Goal: Task Accomplishment & Management: Use online tool/utility

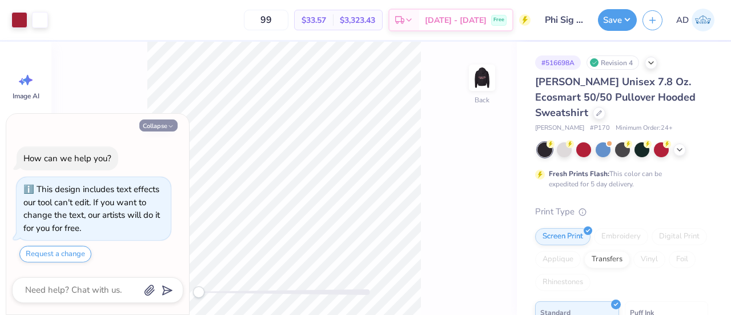
click at [154, 126] on button "Collapse" at bounding box center [158, 125] width 38 height 12
type textarea "x"
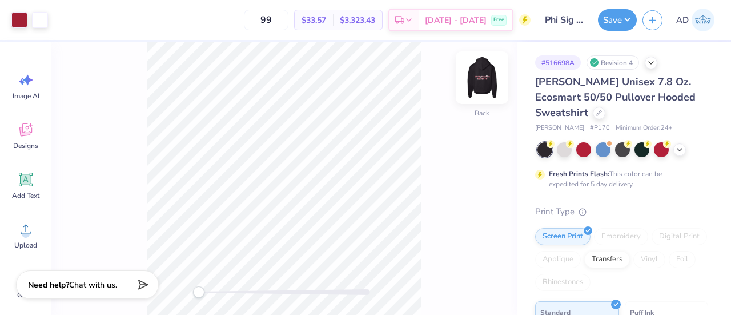
click at [477, 75] on img at bounding box center [482, 78] width 46 height 46
click at [478, 76] on img at bounding box center [482, 78] width 46 height 46
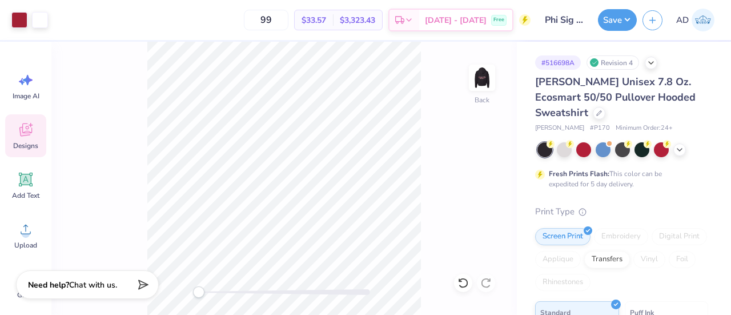
click at [23, 143] on span "Designs" at bounding box center [25, 145] width 25 height 9
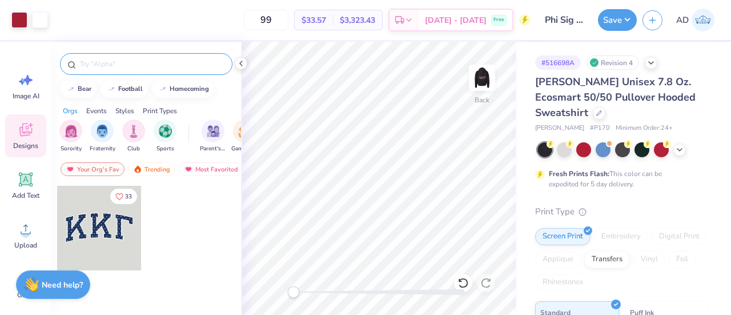
click at [146, 65] on input "text" at bounding box center [152, 63] width 146 height 11
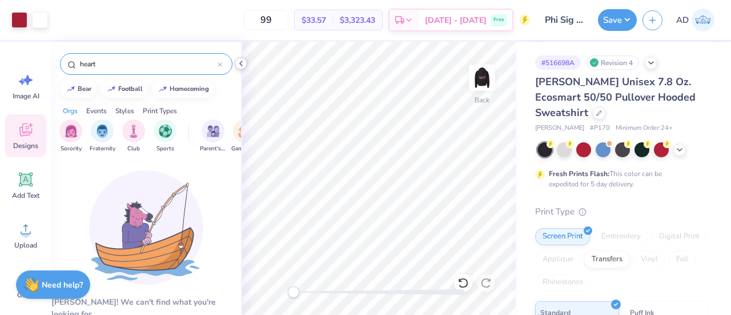
type input "heart"
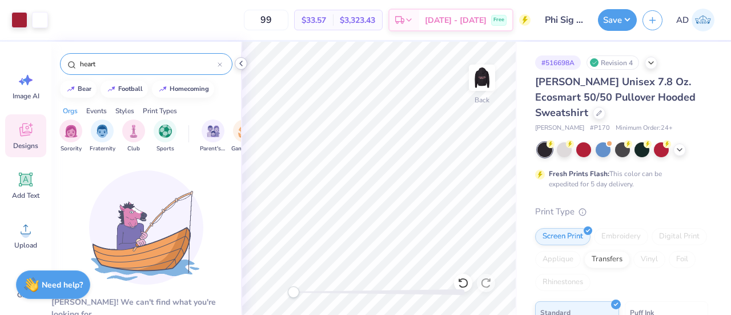
click at [238, 63] on icon at bounding box center [241, 63] width 9 height 9
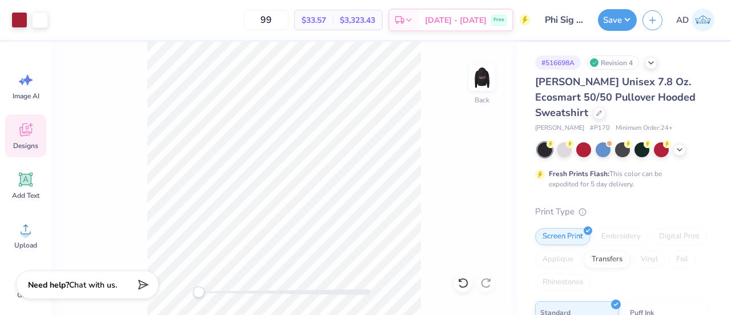
click at [30, 132] on icon at bounding box center [25, 129] width 17 height 17
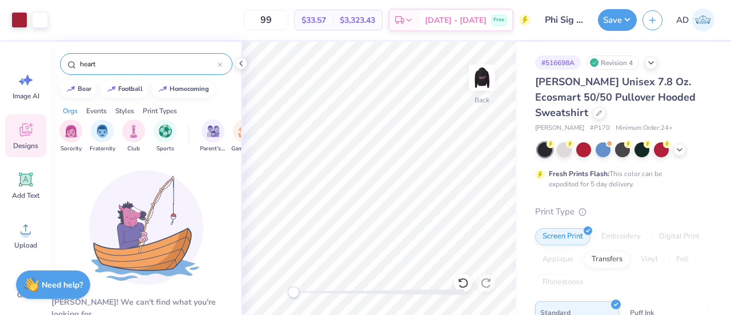
click at [125, 61] on input "heart" at bounding box center [148, 63] width 139 height 11
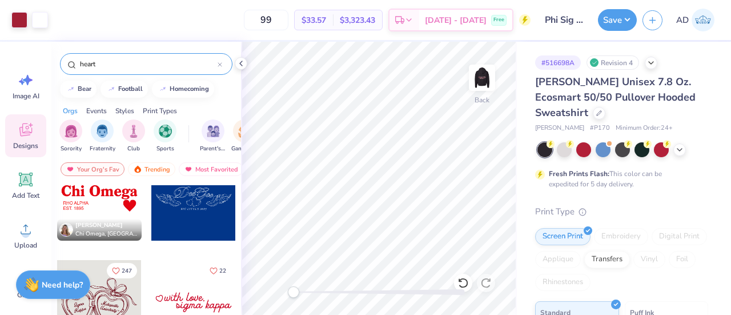
scroll to position [338, 0]
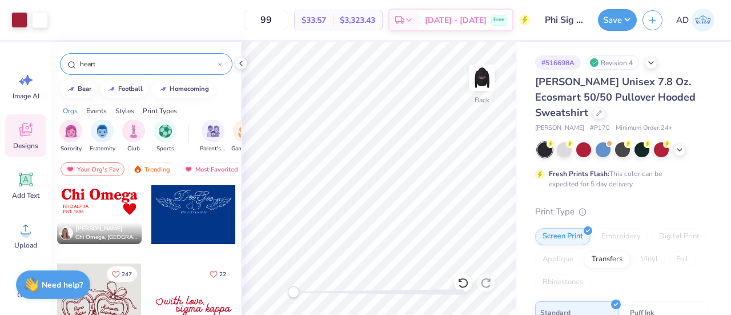
click at [111, 214] on div at bounding box center [99, 201] width 85 height 85
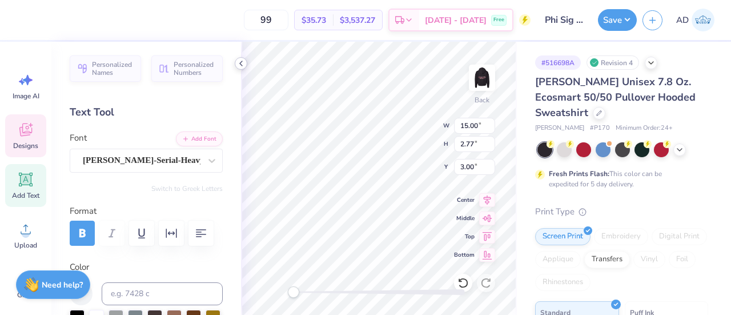
scroll to position [9, 1]
type textarea "a"
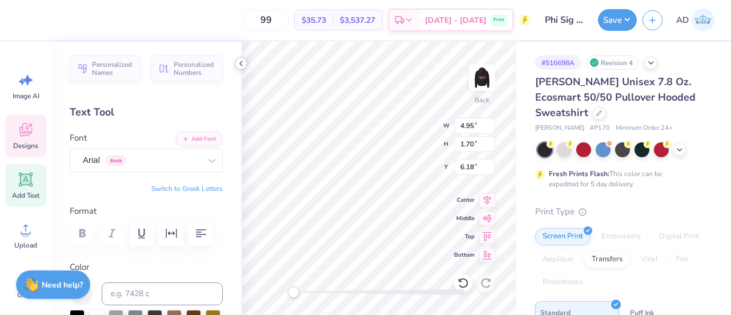
type input "4.95"
type input "1.70"
type input "6.18"
type input "2.48"
type input "2.45"
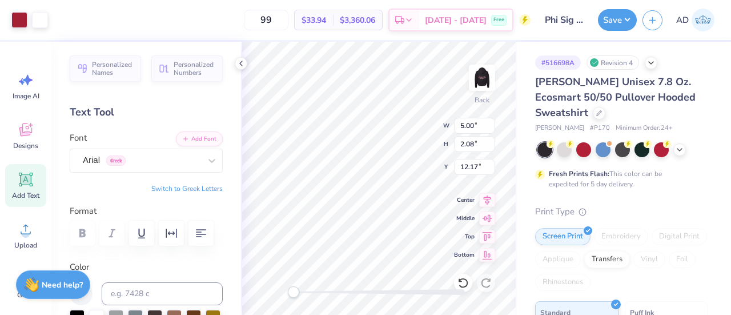
type input "2.81"
click at [21, 21] on div at bounding box center [19, 19] width 16 height 16
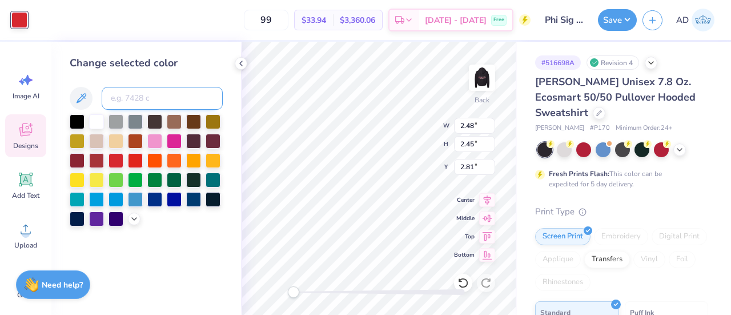
click at [112, 93] on input at bounding box center [162, 98] width 121 height 23
type input "201"
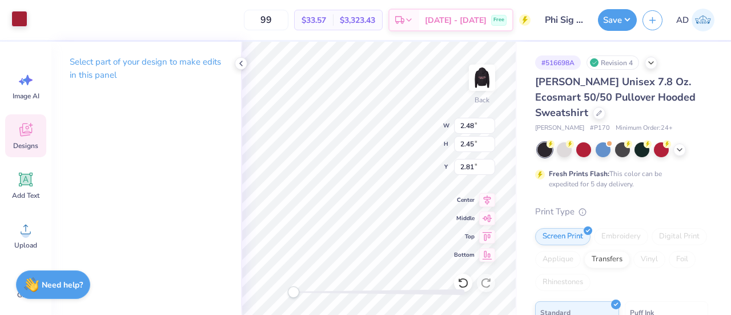
click at [17, 19] on div at bounding box center [19, 19] width 16 height 16
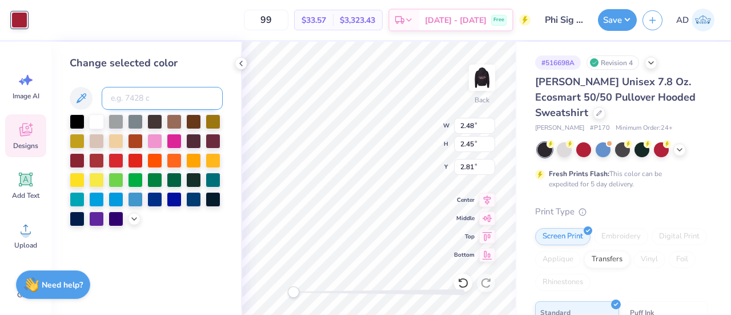
click at [122, 102] on input at bounding box center [162, 98] width 121 height 23
type input "201"
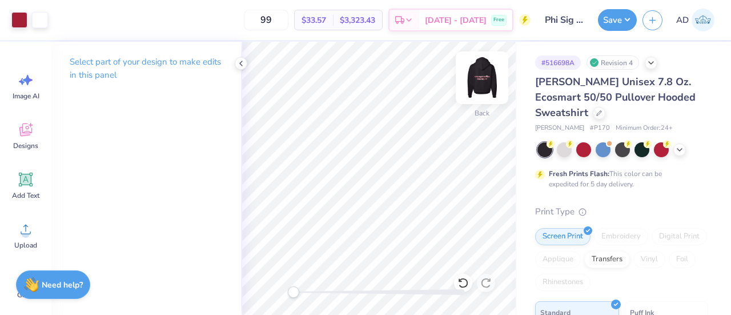
click at [483, 85] on img at bounding box center [482, 78] width 46 height 46
click at [482, 86] on img at bounding box center [482, 78] width 46 height 46
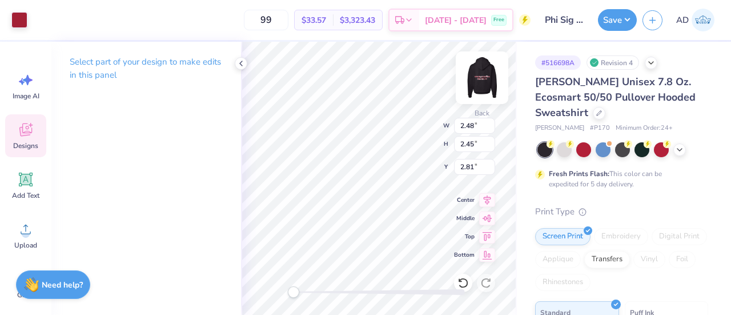
click at [489, 81] on img at bounding box center [482, 78] width 46 height 46
type input "13.60"
type input "1.28"
type input "1.02"
type input "13.89"
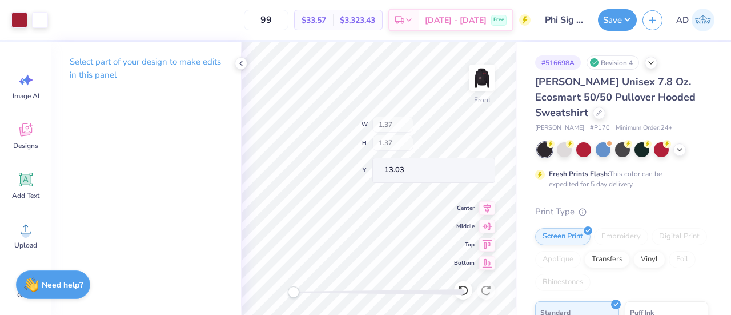
click at [385, 149] on div "Front W 1.37 H 1.37 Y 13.03 Center Middle Top Bottom" at bounding box center [379, 178] width 276 height 273
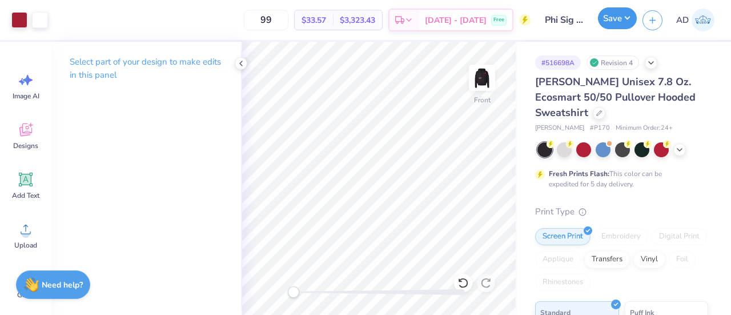
click at [603, 26] on button "Save" at bounding box center [617, 18] width 39 height 22
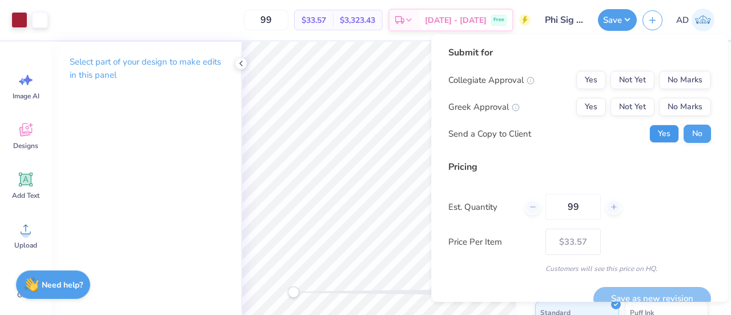
click at [650, 139] on button "Yes" at bounding box center [665, 134] width 30 height 18
click at [673, 78] on button "No Marks" at bounding box center [685, 80] width 52 height 18
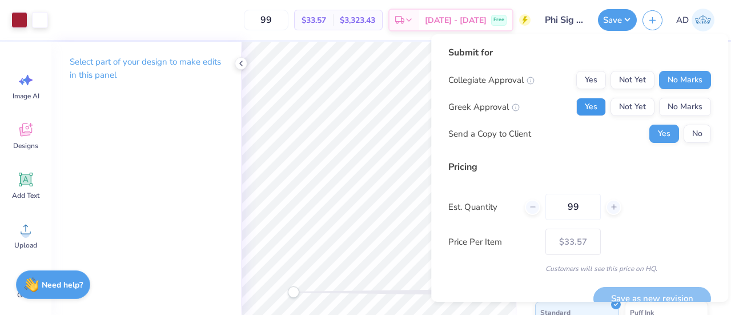
click at [584, 105] on button "Yes" at bounding box center [592, 107] width 30 height 18
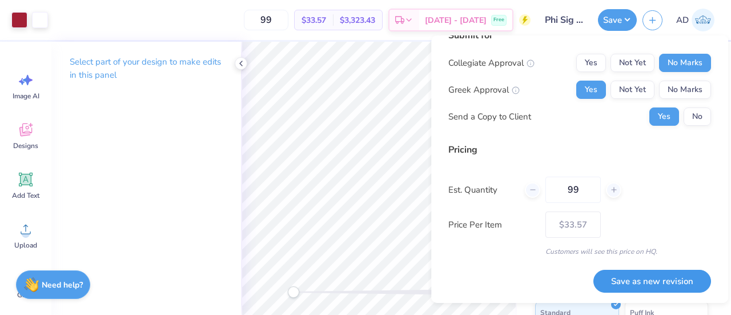
click at [630, 277] on button "Save as new revision" at bounding box center [653, 281] width 118 height 23
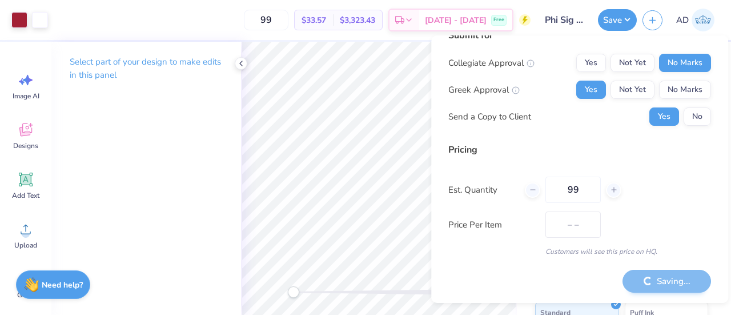
type input "$33.57"
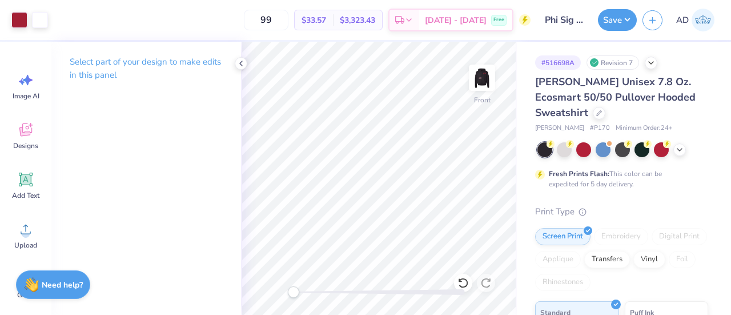
click at [556, 17] on input "Phi Sig Fall PR" at bounding box center [565, 20] width 56 height 23
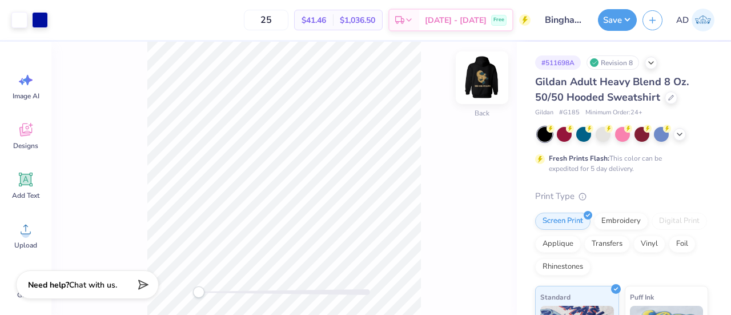
click at [486, 79] on img at bounding box center [482, 78] width 46 height 46
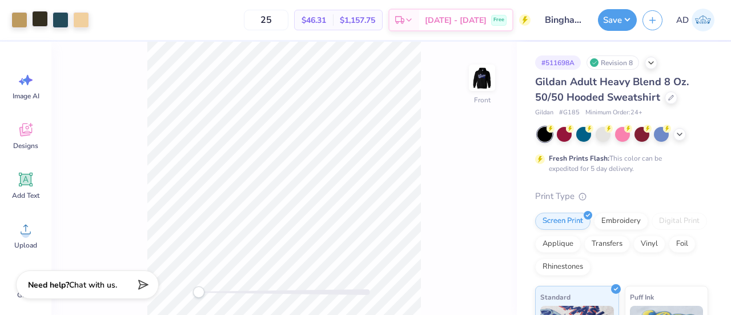
click at [39, 21] on div at bounding box center [40, 19] width 16 height 16
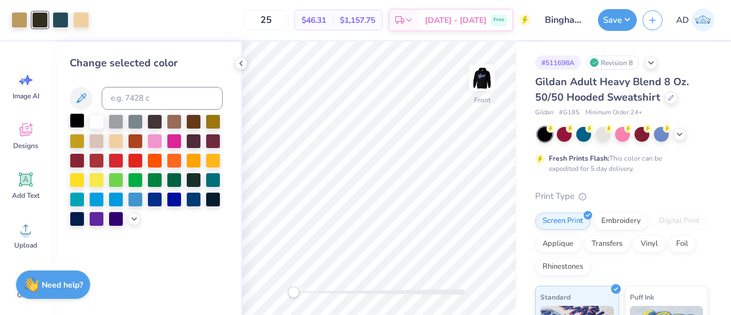
click at [77, 121] on div at bounding box center [77, 120] width 15 height 15
click at [59, 21] on div at bounding box center [61, 19] width 16 height 16
click at [95, 122] on div at bounding box center [96, 120] width 15 height 15
click at [80, 20] on div at bounding box center [81, 19] width 16 height 16
click at [99, 119] on div at bounding box center [96, 120] width 15 height 15
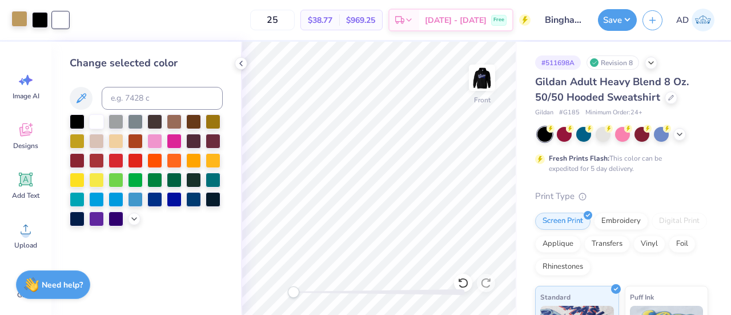
click at [19, 20] on div at bounding box center [19, 19] width 16 height 16
click at [96, 118] on div at bounding box center [96, 120] width 15 height 15
click at [610, 21] on button "Save" at bounding box center [617, 18] width 39 height 22
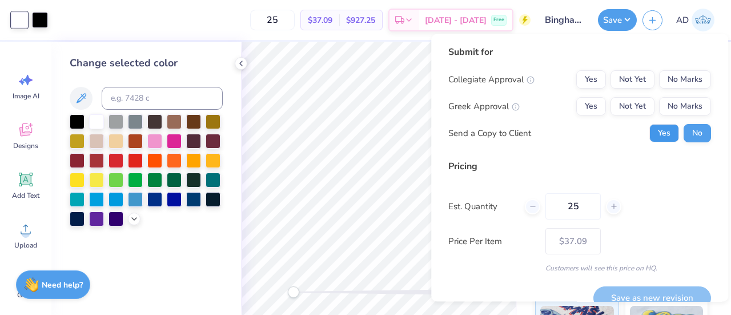
click at [650, 134] on button "Yes" at bounding box center [665, 133] width 30 height 18
click at [667, 78] on button "No Marks" at bounding box center [685, 79] width 52 height 18
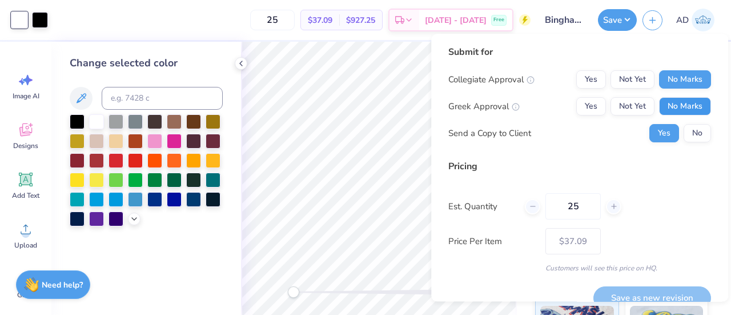
click at [671, 107] on button "No Marks" at bounding box center [685, 106] width 52 height 18
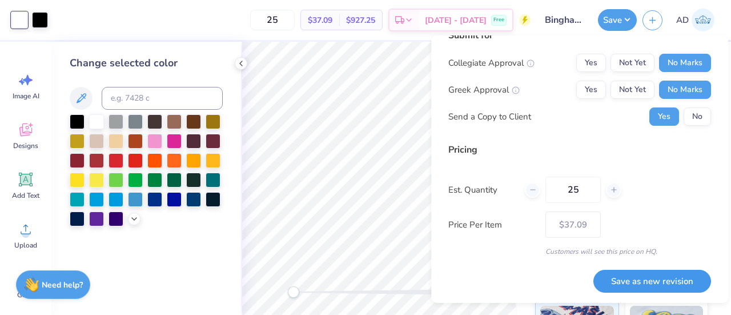
click at [617, 281] on button "Save as new revision" at bounding box center [653, 281] width 118 height 23
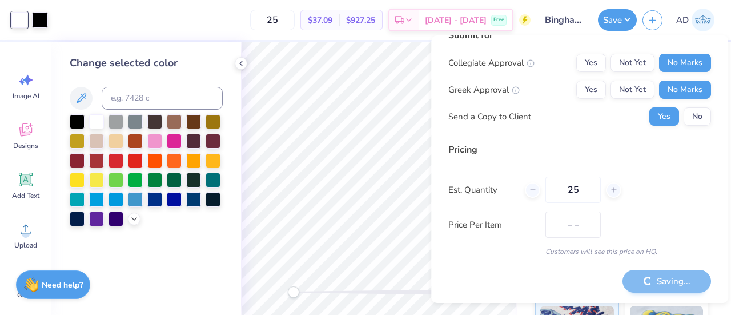
type input "$37.09"
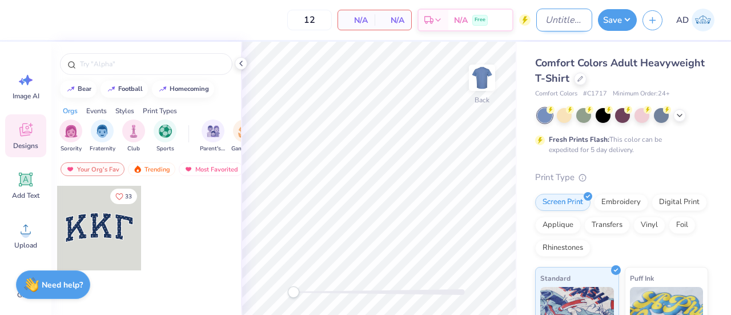
drag, startPoint x: 0, startPoint y: 0, endPoint x: 570, endPoint y: 19, distance: 570.0
click at [570, 19] on input "Design Title" at bounding box center [565, 20] width 56 height 23
type input "Phi Sig 5"
click at [583, 78] on icon at bounding box center [581, 78] width 6 height 6
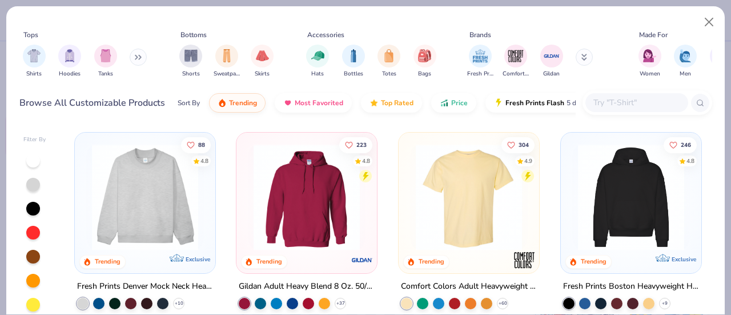
click at [622, 100] on input "text" at bounding box center [637, 102] width 88 height 13
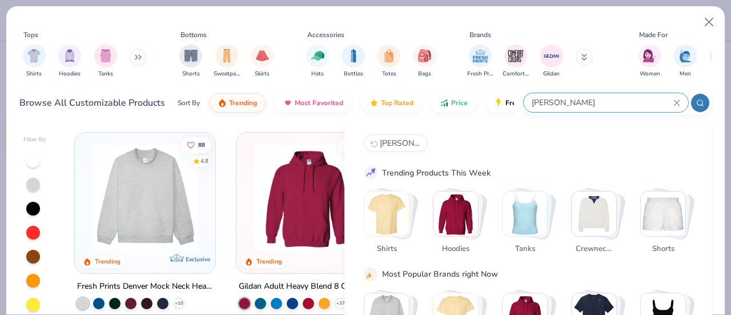
type input "[PERSON_NAME]"
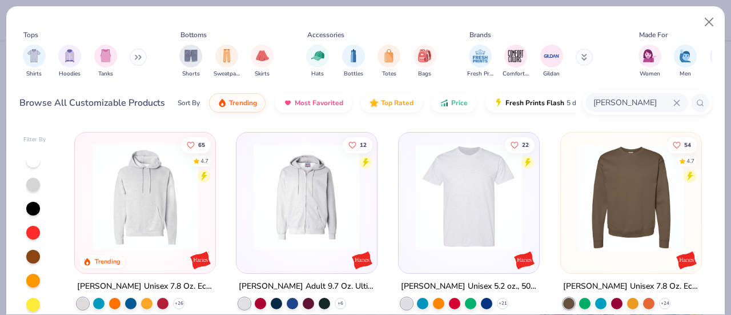
click at [150, 202] on img at bounding box center [145, 197] width 118 height 106
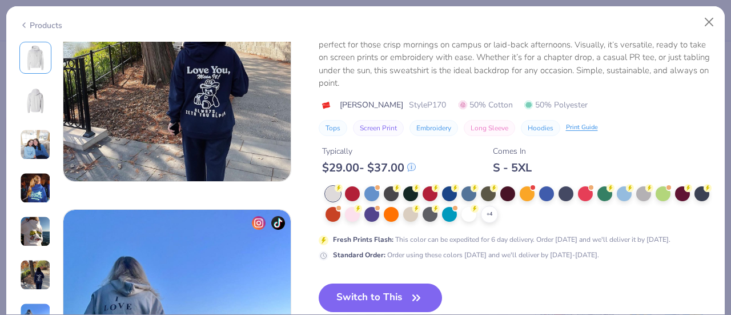
scroll to position [1456, 0]
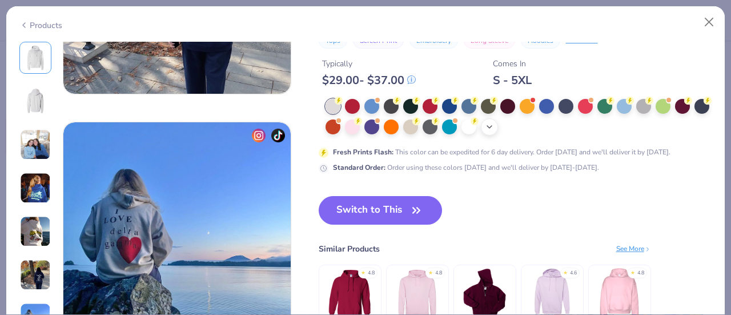
click at [498, 124] on div "+ 4" at bounding box center [489, 126] width 17 height 17
click at [554, 127] on div at bounding box center [546, 125] width 15 height 15
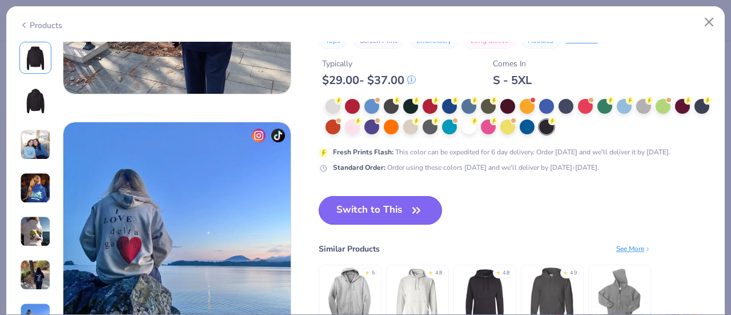
click at [362, 210] on button "Switch to This" at bounding box center [381, 210] width 124 height 29
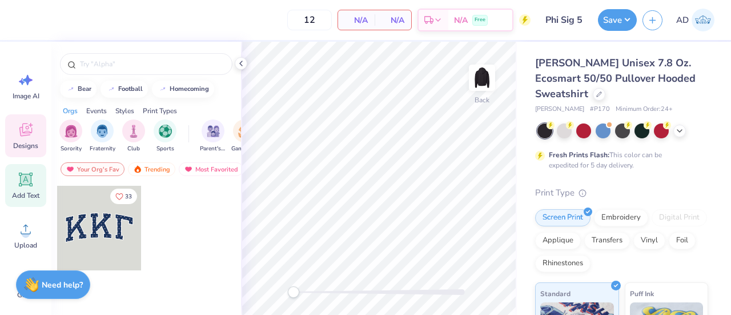
click at [26, 185] on icon at bounding box center [26, 180] width 14 height 14
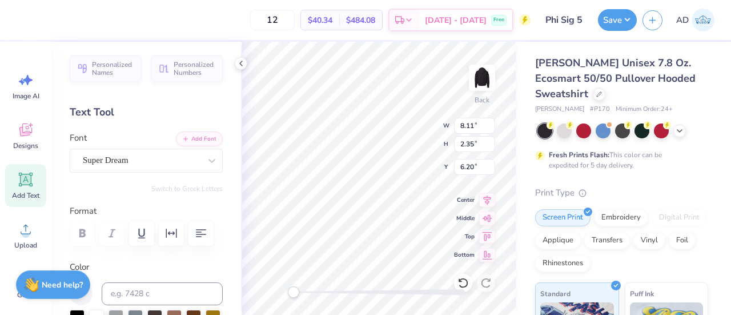
scroll to position [9, 1]
type textarea "PHI SIGMA SIGMA"
click at [159, 153] on div at bounding box center [142, 160] width 118 height 15
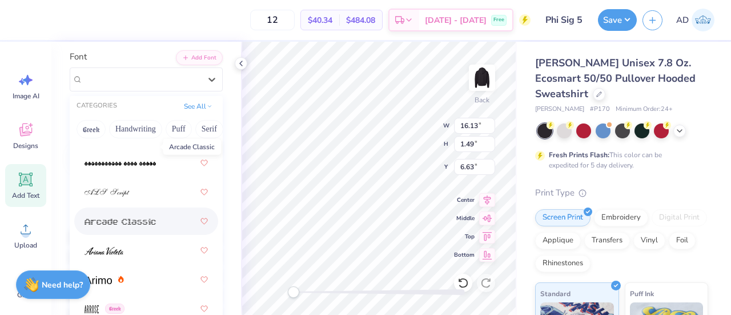
scroll to position [503, 0]
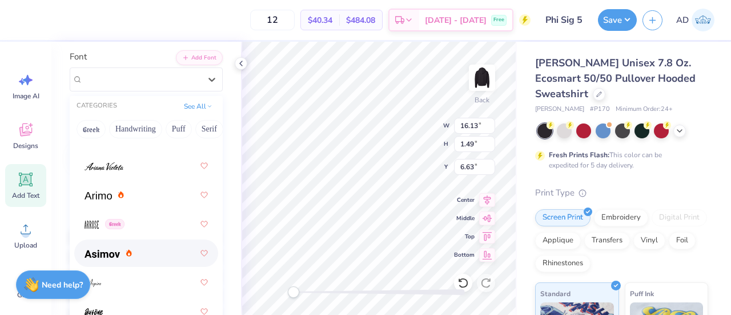
click at [96, 250] on img at bounding box center [102, 254] width 35 height 8
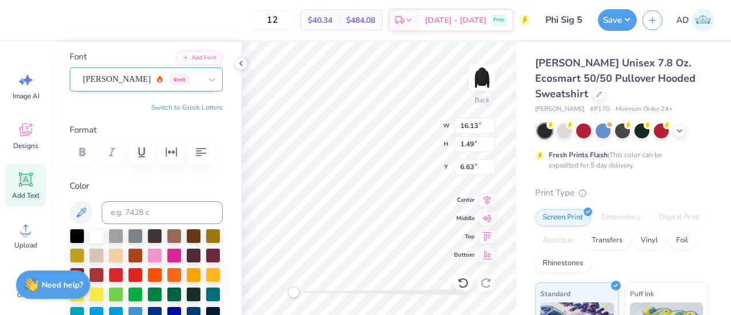
click at [126, 79] on div "[PERSON_NAME] Greek" at bounding box center [142, 79] width 120 height 18
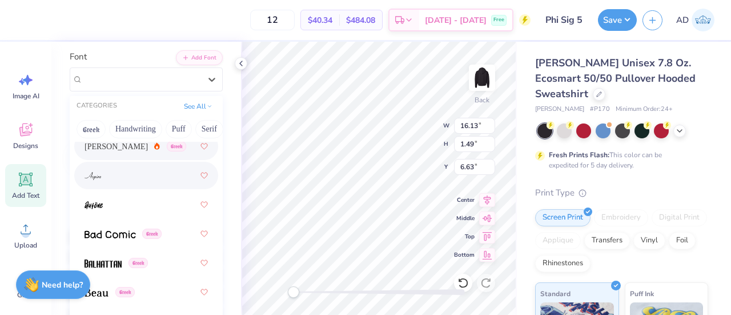
scroll to position [686, 0]
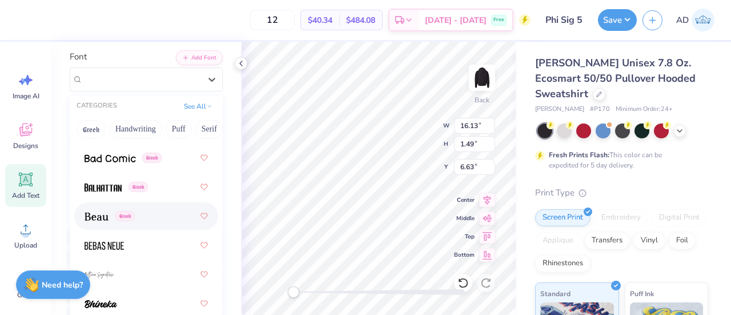
click at [89, 214] on img at bounding box center [97, 217] width 24 height 8
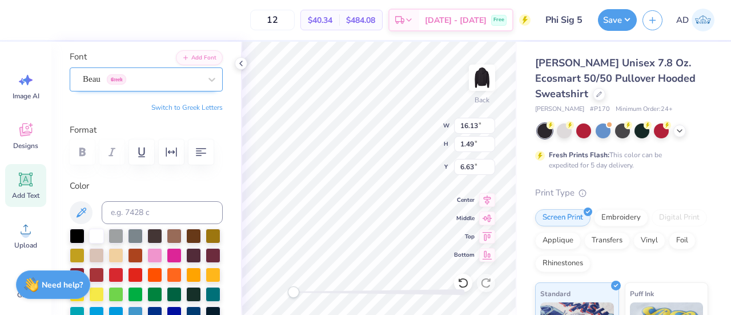
click at [112, 85] on div at bounding box center [142, 78] width 118 height 15
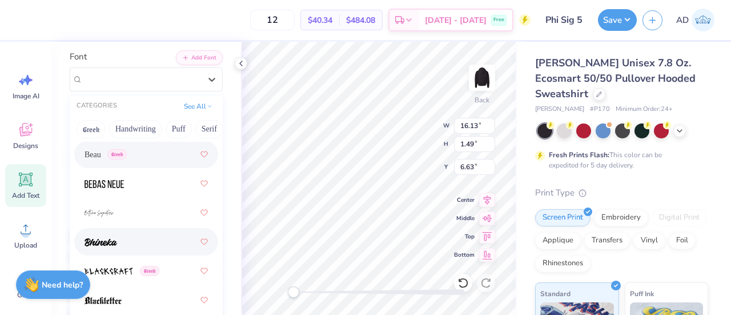
scroll to position [745, 0]
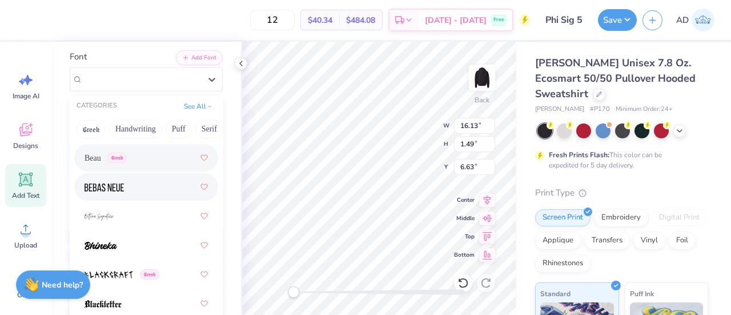
click at [118, 188] on img at bounding box center [104, 187] width 39 height 8
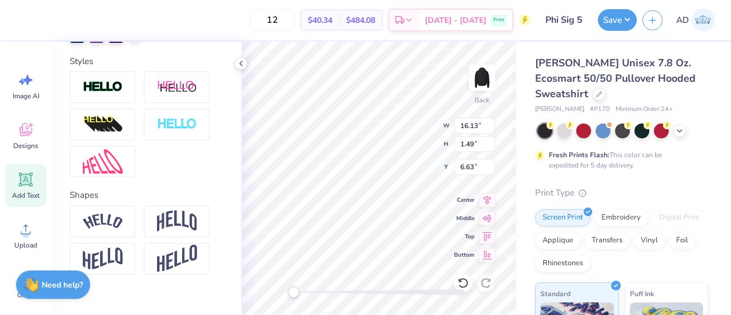
scroll to position [379, 0]
click at [160, 231] on img at bounding box center [177, 221] width 40 height 22
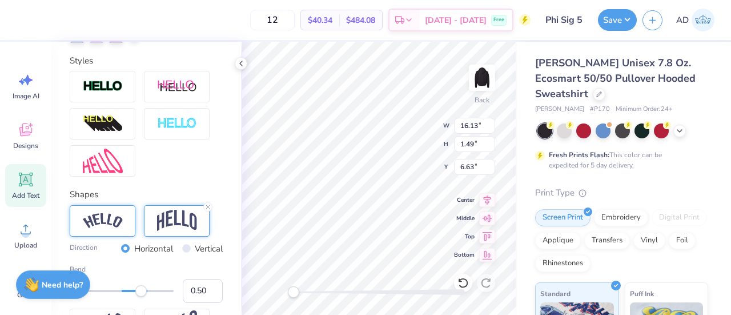
click at [113, 229] on img at bounding box center [103, 220] width 40 height 15
click at [171, 231] on img at bounding box center [177, 221] width 40 height 22
click at [487, 205] on div "Back W 5.26 5.26 " H 1.84 1.84 " Y 3.00 3.00 " Center Middle Top Bottom" at bounding box center [379, 178] width 276 height 273
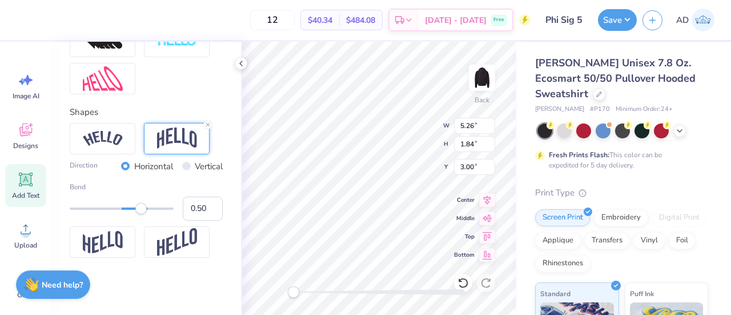
scroll to position [479, 0]
type input "0.25"
drag, startPoint x: 141, startPoint y: 211, endPoint x: 129, endPoint y: 213, distance: 11.7
click at [129, 213] on div "Accessibility label" at bounding box center [128, 208] width 11 height 11
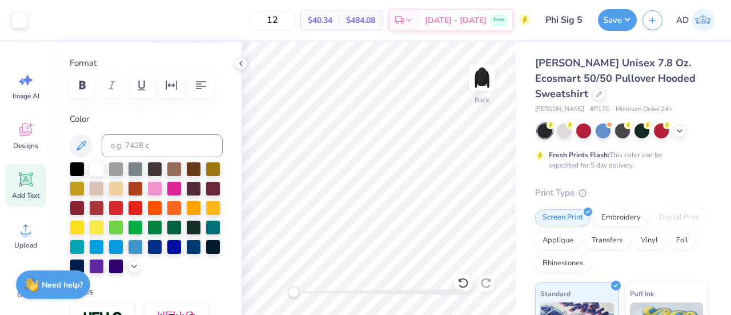
scroll to position [0, 0]
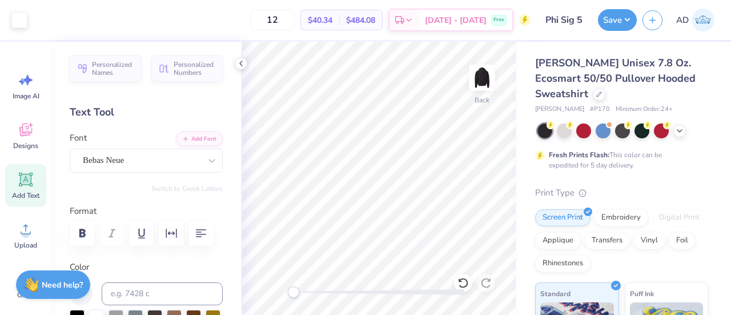
click at [25, 186] on icon at bounding box center [25, 179] width 17 height 17
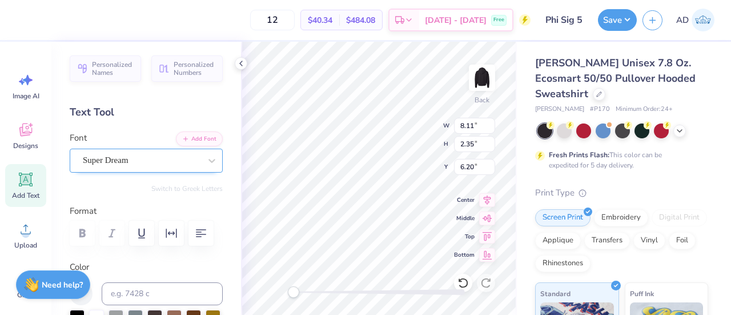
click at [137, 159] on div "Super Dream" at bounding box center [142, 160] width 120 height 18
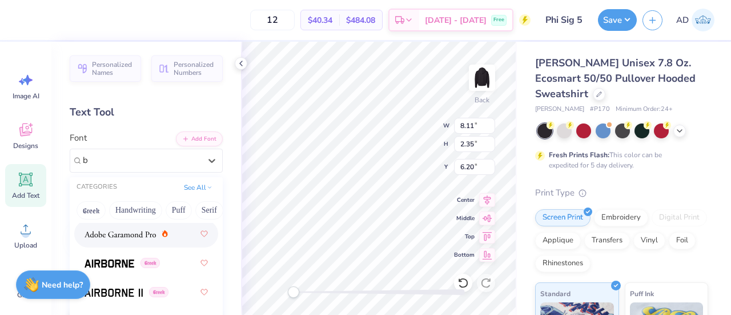
scroll to position [0, 0]
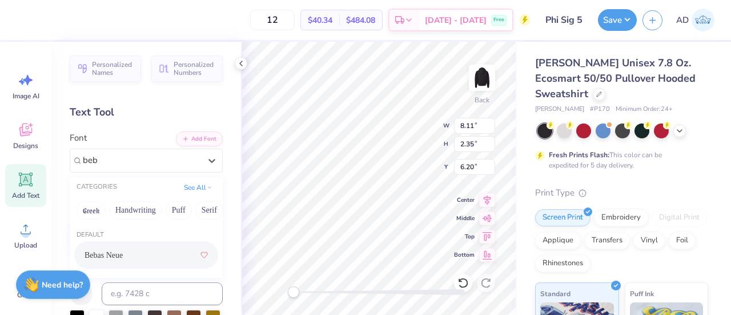
click at [122, 253] on div "Bebas Neue" at bounding box center [146, 255] width 123 height 21
type input "beb"
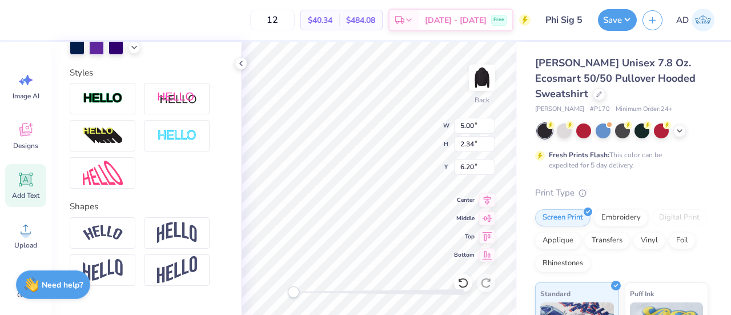
scroll to position [413, 0]
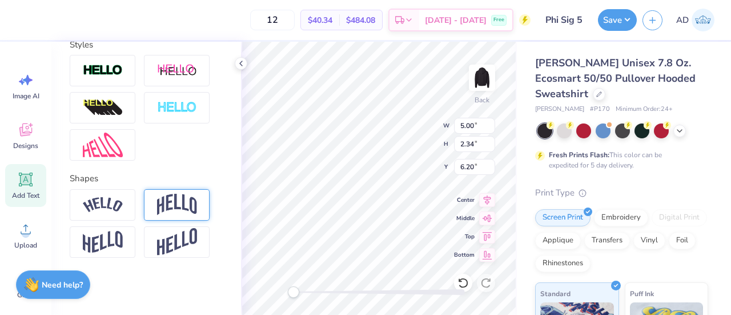
type textarea "DELTA XI"
click at [181, 203] on img at bounding box center [177, 205] width 40 height 22
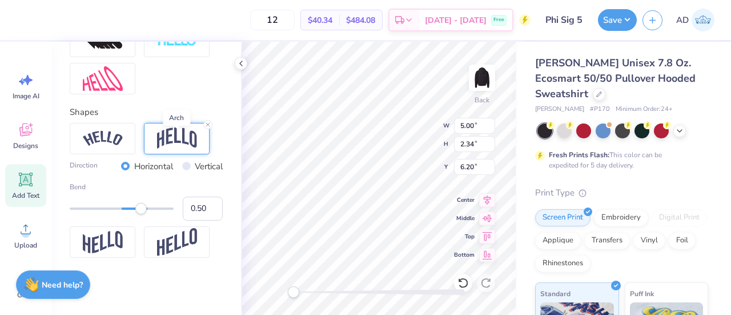
scroll to position [475, 0]
type input "-0.26"
drag, startPoint x: 142, startPoint y: 214, endPoint x: 106, endPoint y: 217, distance: 36.1
click at [106, 214] on div "Accessibility label" at bounding box center [104, 208] width 11 height 11
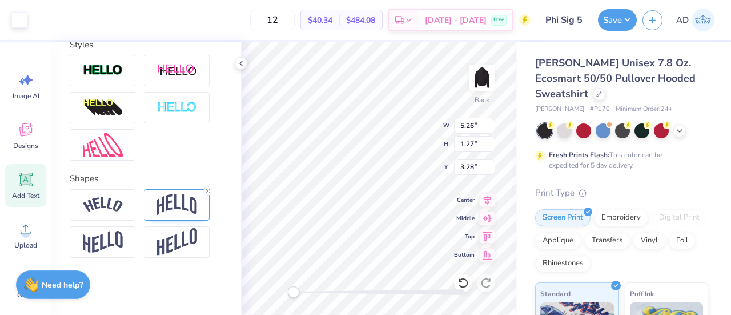
scroll to position [413, 0]
type input "3.50"
type input "1.33"
type input "6.46"
click at [171, 202] on img at bounding box center [177, 205] width 40 height 22
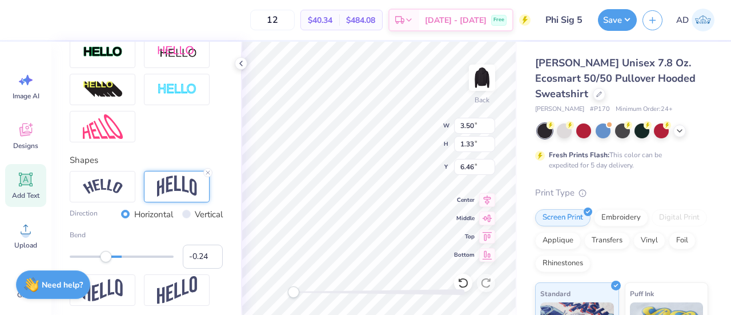
type input "5.26"
type input "1.27"
type input "3.28"
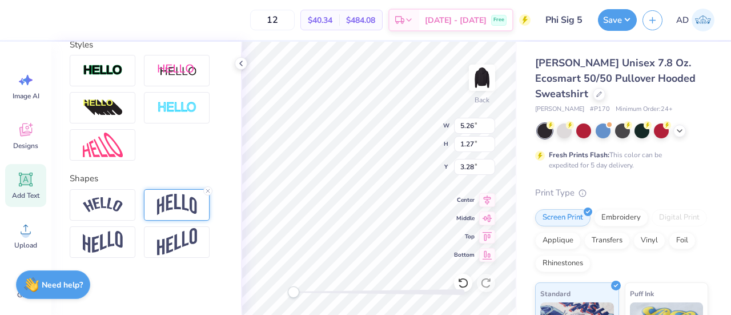
click at [176, 199] on img at bounding box center [177, 205] width 40 height 22
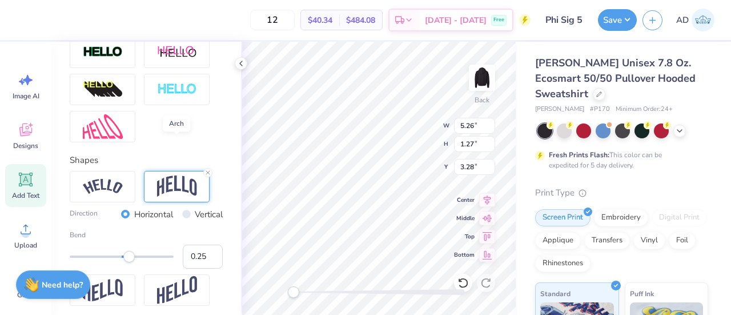
scroll to position [470, 0]
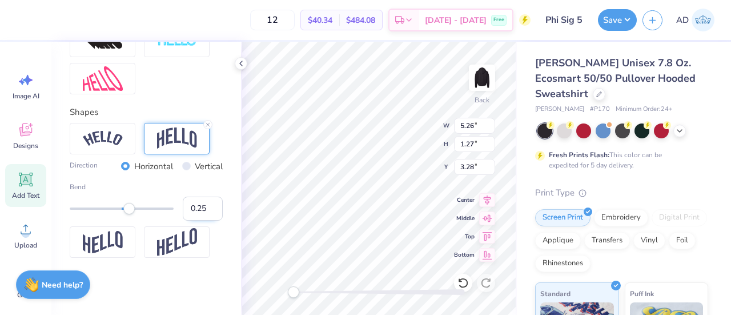
click at [199, 219] on input "0.25" at bounding box center [203, 209] width 40 height 24
type input "0.24"
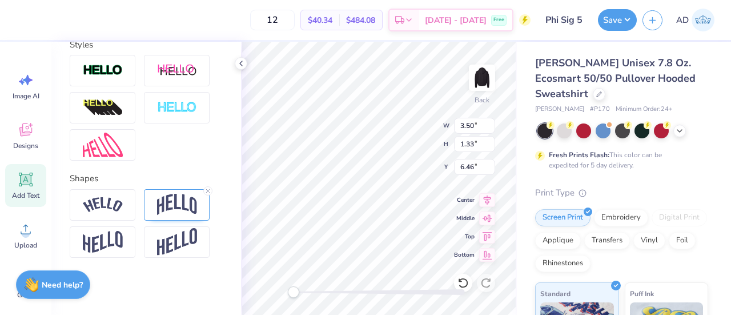
type input "5.26"
type input "1.25"
type input "3.29"
type input "3.50"
type input "1.33"
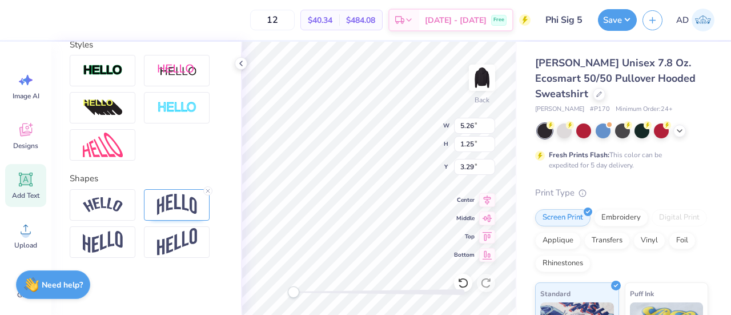
type input "6.46"
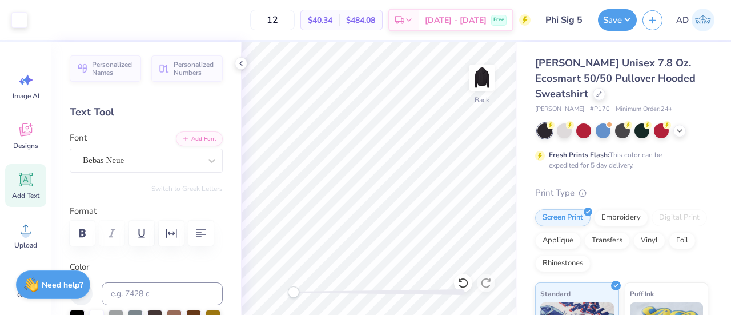
scroll to position [63, 0]
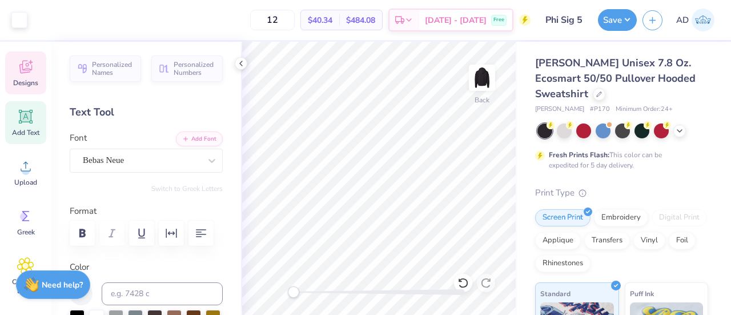
click at [19, 83] on span "Designs" at bounding box center [25, 82] width 25 height 9
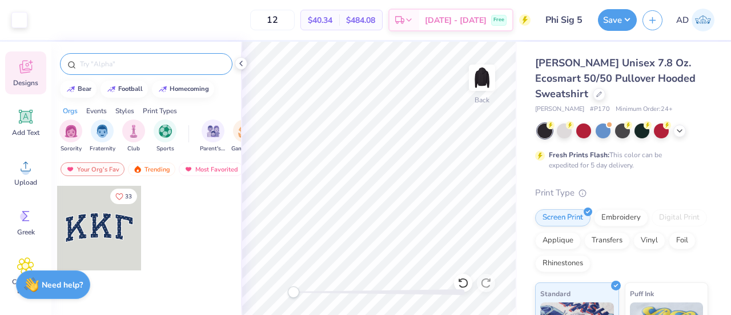
click at [133, 67] on input "text" at bounding box center [152, 63] width 146 height 11
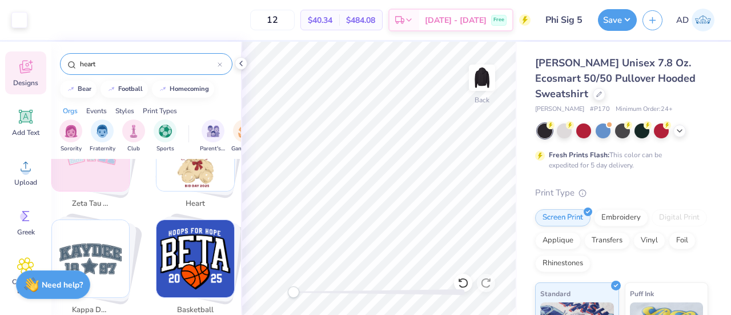
scroll to position [1025, 0]
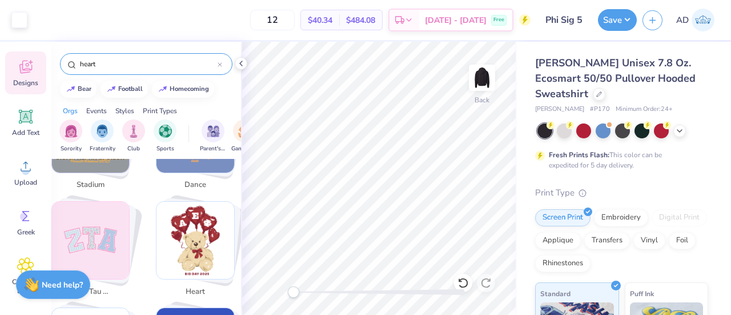
type input "heart"
click at [209, 204] on img "Stack Card Button heart" at bounding box center [196, 241] width 78 height 78
click at [196, 257] on img "Stack Card Button heart" at bounding box center [196, 241] width 78 height 78
click at [189, 239] on img "Stack Card Button heart" at bounding box center [196, 241] width 78 height 78
click at [193, 286] on span "heart" at bounding box center [195, 291] width 37 height 11
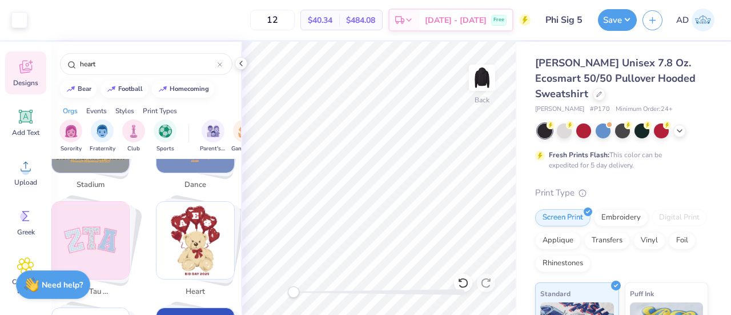
click at [188, 215] on img "Stack Card Button heart" at bounding box center [196, 241] width 78 height 78
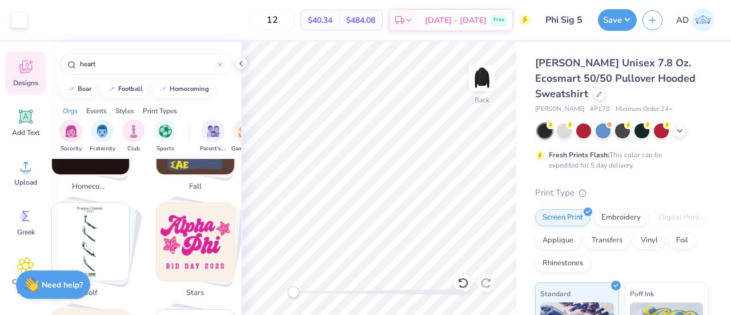
scroll to position [0, 0]
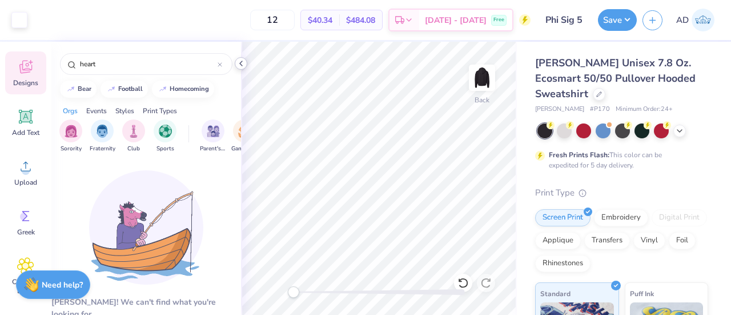
click at [241, 68] on div at bounding box center [241, 63] width 13 height 13
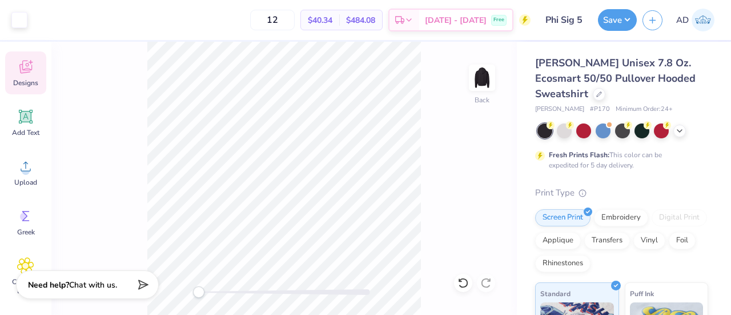
scroll to position [122, 0]
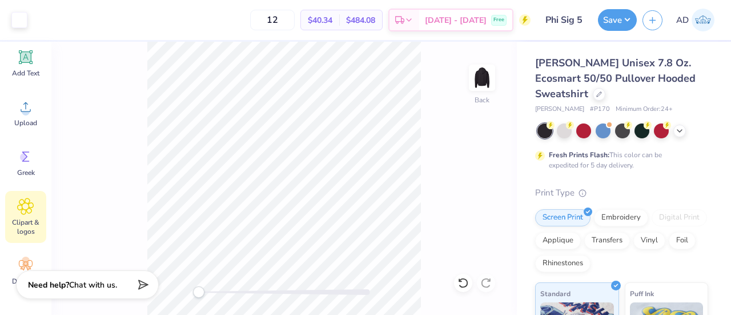
click at [31, 209] on icon at bounding box center [25, 206] width 17 height 17
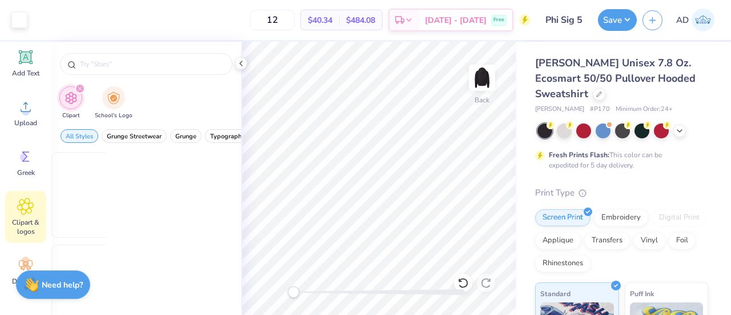
scroll to position [0, 0]
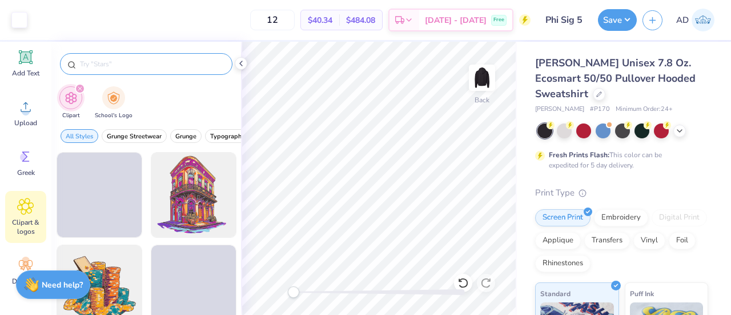
click at [173, 66] on input "text" at bounding box center [152, 63] width 146 height 11
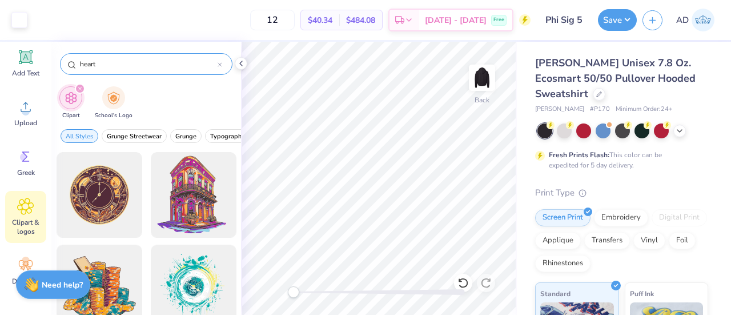
type input "heart"
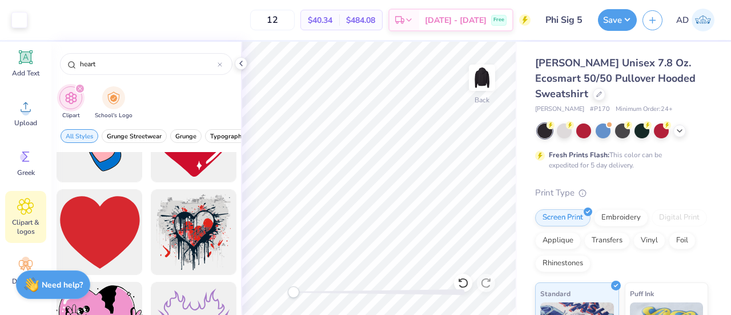
scroll to position [1813, 0]
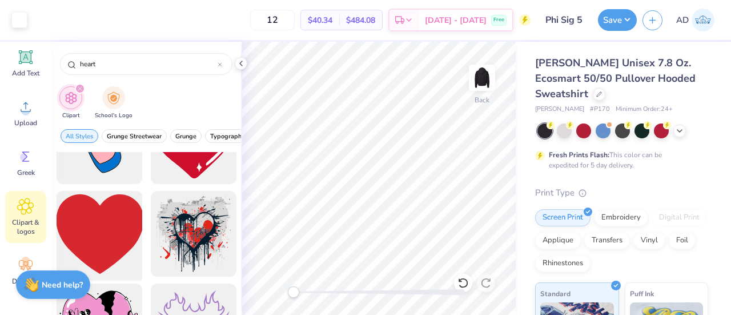
click at [98, 226] on div at bounding box center [99, 234] width 94 height 94
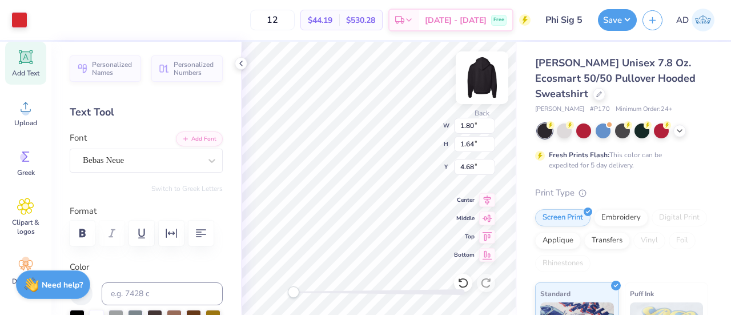
click at [486, 89] on img at bounding box center [482, 78] width 46 height 46
type input "14.39"
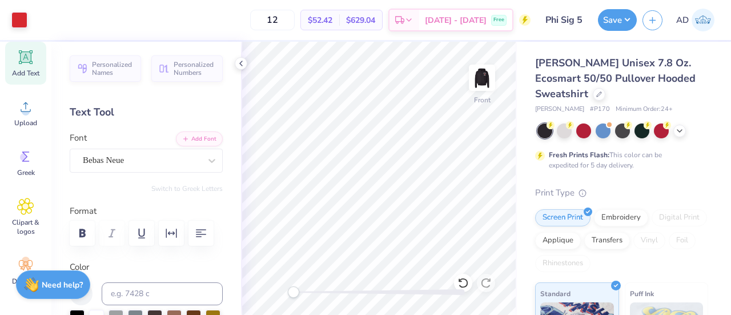
click at [27, 65] on icon at bounding box center [25, 57] width 17 height 17
type textarea "ON"
click at [135, 176] on div "Personalized Names Personalized Numbers Text Tool Add Font Font Super Dream Swi…" at bounding box center [146, 178] width 190 height 273
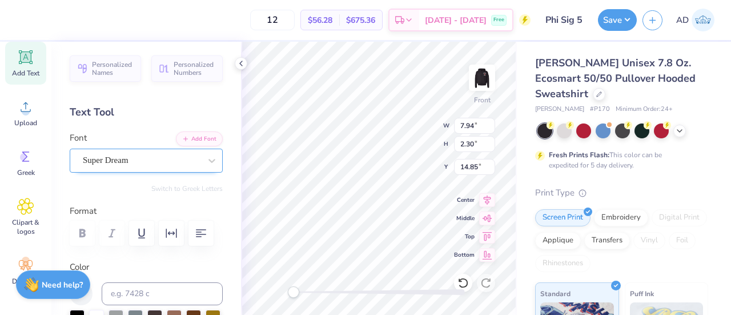
click at [129, 167] on div "Super Dream" at bounding box center [142, 160] width 120 height 18
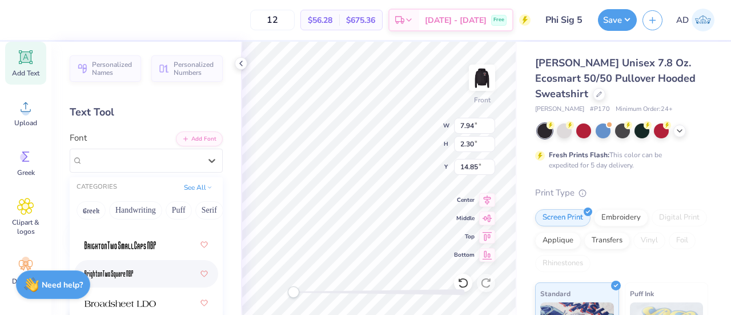
scroll to position [1321, 0]
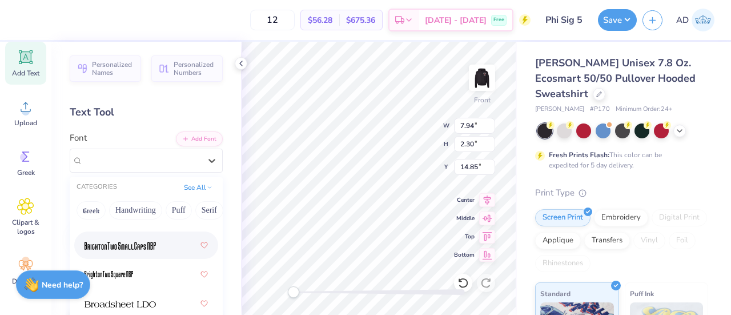
click at [117, 247] on img at bounding box center [120, 246] width 71 height 8
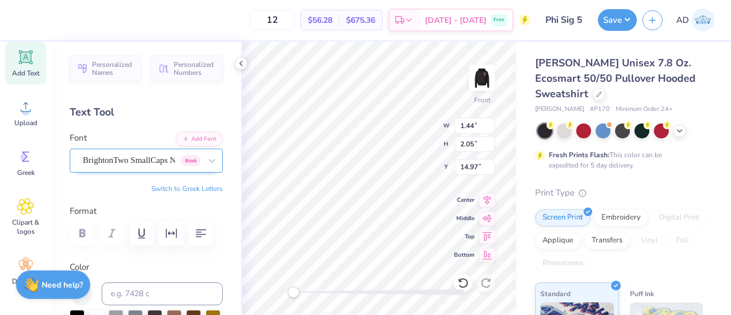
click at [97, 157] on div "BrightonTwo SmallCaps NBP Greek" at bounding box center [142, 160] width 120 height 18
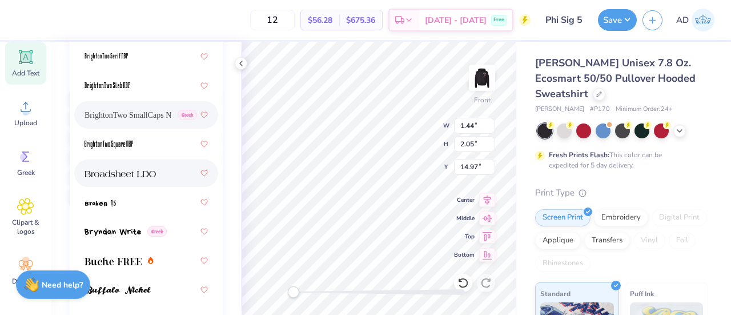
scroll to position [1494, 0]
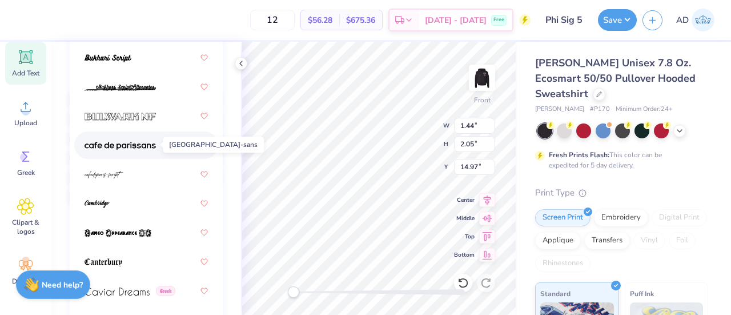
click at [138, 146] on img at bounding box center [120, 146] width 71 height 8
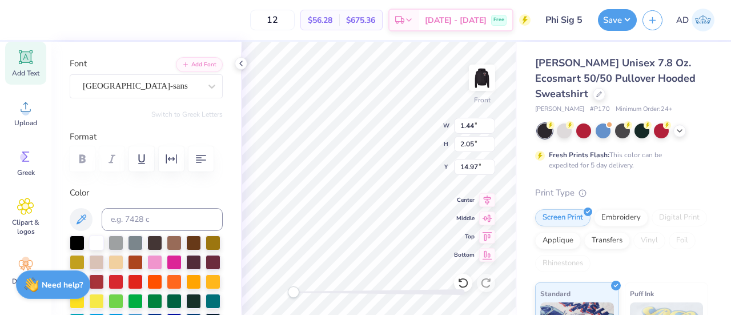
scroll to position [73, 0]
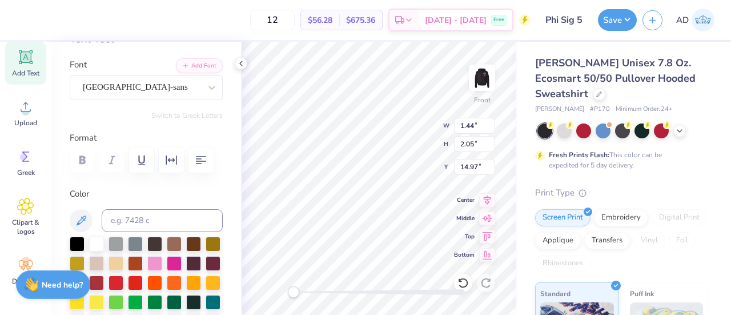
click at [81, 163] on div at bounding box center [146, 159] width 153 height 25
click at [127, 94] on div "[GEOGRAPHIC_DATA]-sans" at bounding box center [142, 87] width 120 height 18
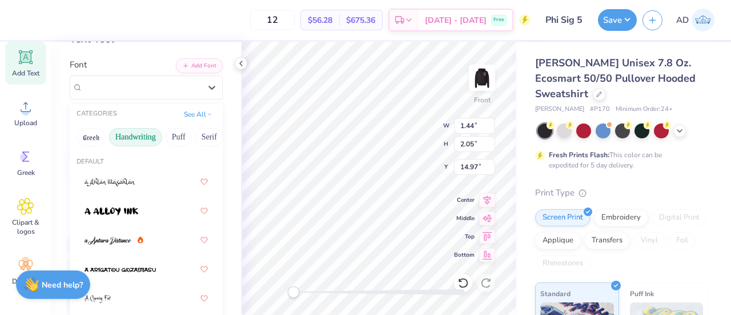
click at [147, 140] on button "Handwriting" at bounding box center [135, 137] width 53 height 18
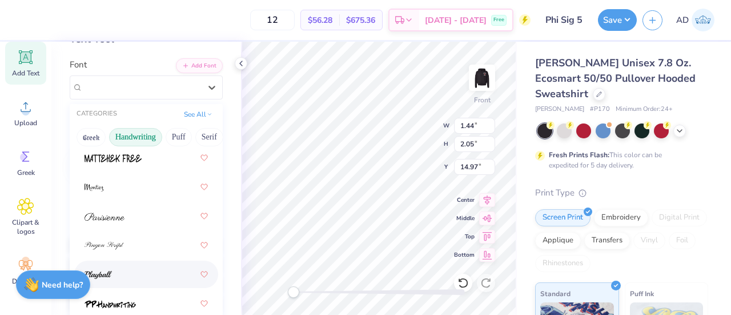
scroll to position [499, 0]
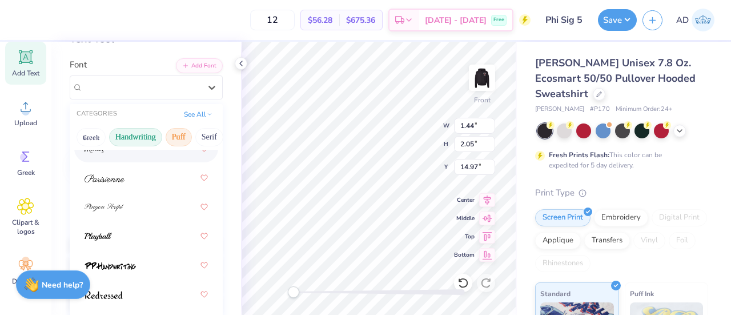
click at [181, 132] on button "Puff" at bounding box center [179, 137] width 26 height 18
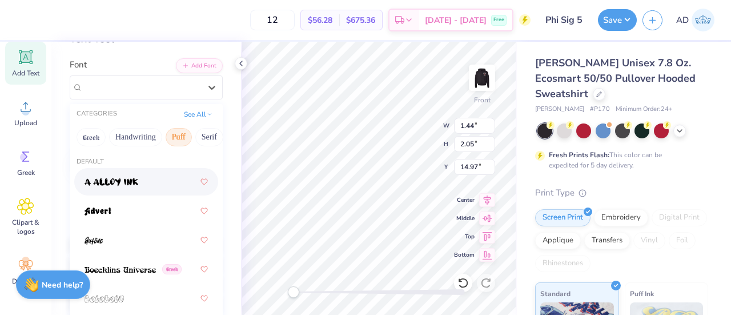
scroll to position [0, 67]
click at [124, 132] on div "Greek Handwriting Puff Serif Bold Calligraphy Retro Sans Serif Minimal Fantasy …" at bounding box center [146, 137] width 153 height 25
click at [167, 139] on button "Bold" at bounding box center [174, 137] width 28 height 18
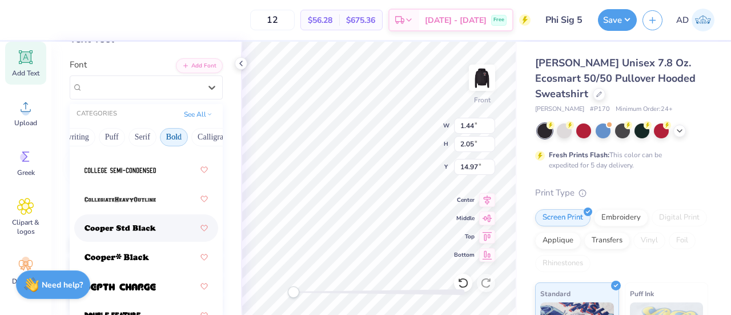
scroll to position [269, 0]
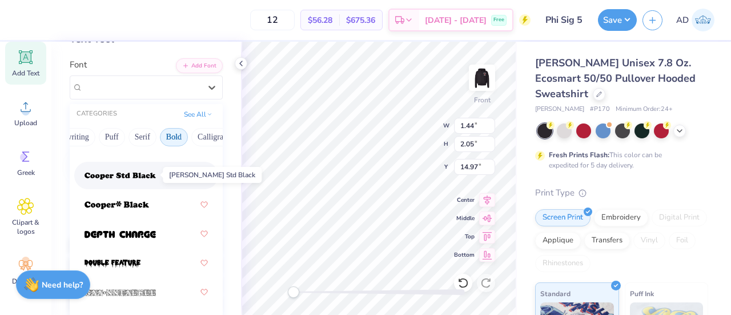
click at [122, 176] on img at bounding box center [120, 176] width 71 height 8
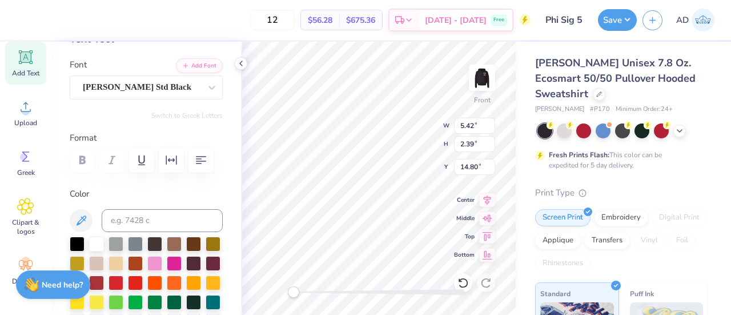
scroll to position [9, 2]
type textarea "ONCE,"
type input "10.61"
type input "9.64"
type input "8.46"
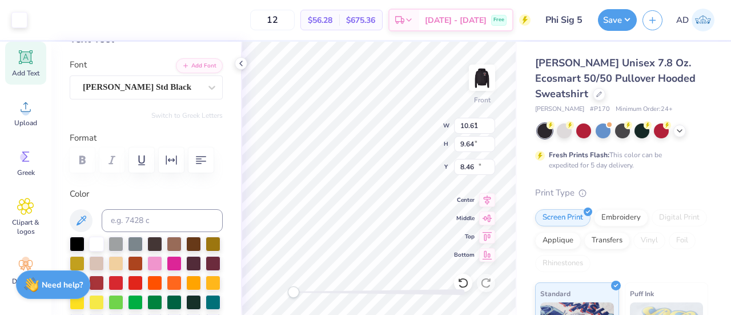
type input "6.60"
type input "1.74"
type input "10.78"
click at [153, 84] on div "[PERSON_NAME] Std Black" at bounding box center [142, 87] width 120 height 18
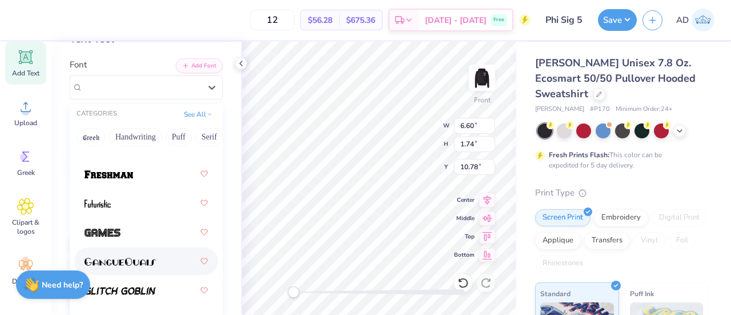
scroll to position [591, 0]
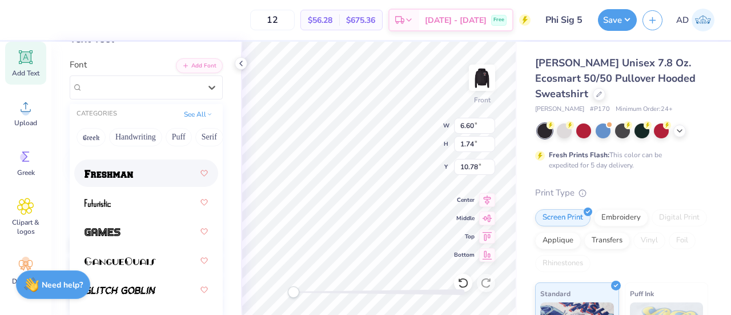
click at [115, 174] on img at bounding box center [109, 174] width 49 height 8
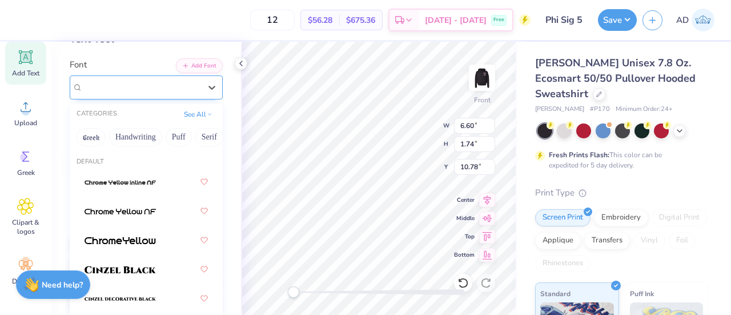
click at [133, 86] on div "Freshman" at bounding box center [142, 87] width 120 height 18
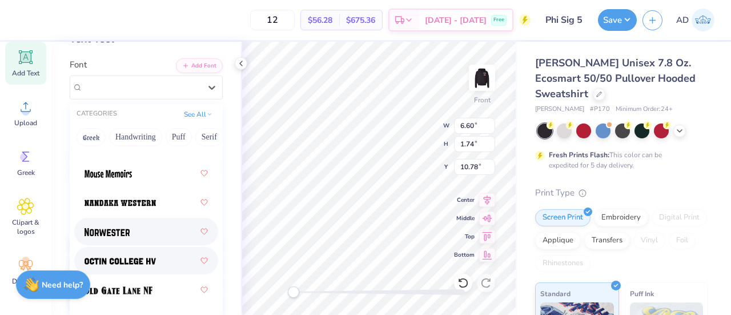
scroll to position [1410, 0]
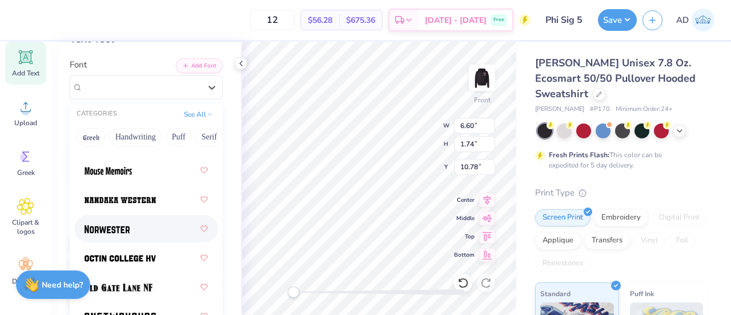
click at [109, 230] on img at bounding box center [107, 229] width 45 height 8
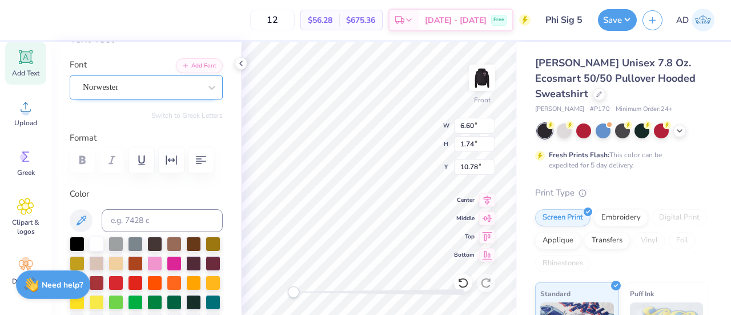
click at [110, 92] on div "Norwester" at bounding box center [142, 87] width 120 height 18
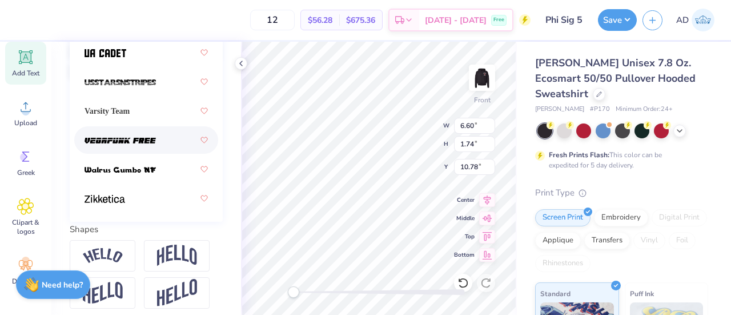
scroll to position [356, 0]
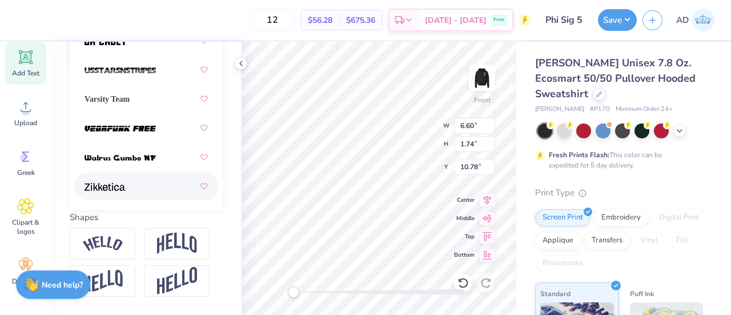
click at [111, 185] on img at bounding box center [105, 187] width 41 height 8
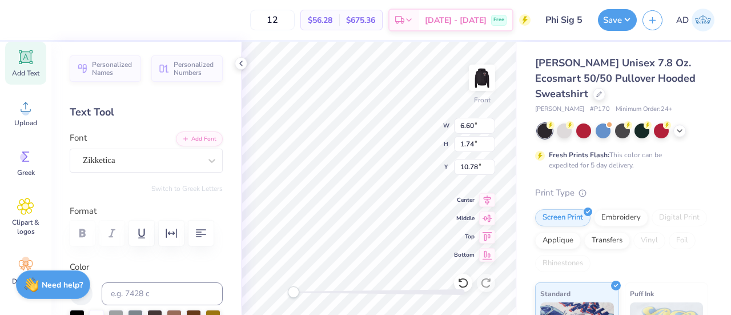
scroll to position [22, 0]
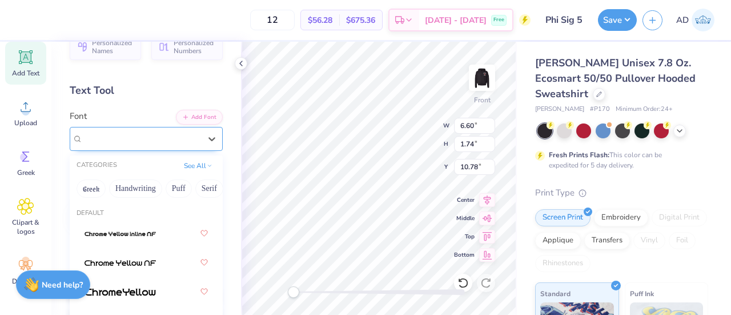
click at [127, 140] on div "Zikketica" at bounding box center [142, 139] width 120 height 18
click at [190, 169] on button "See All" at bounding box center [198, 164] width 35 height 11
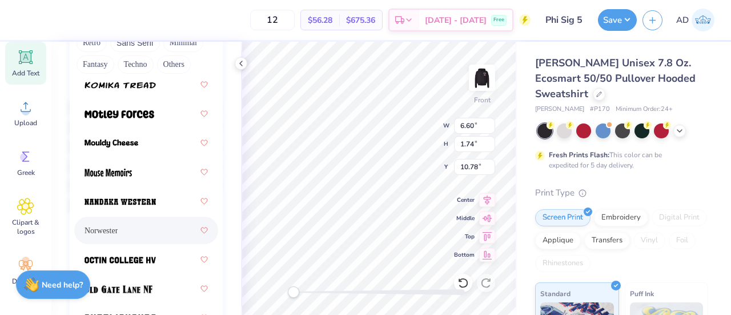
scroll to position [1337, 0]
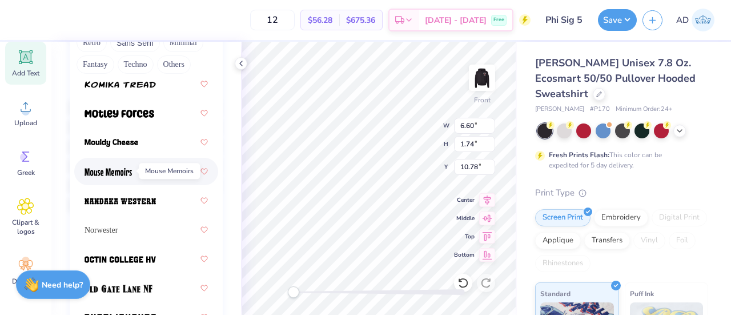
click at [125, 172] on img at bounding box center [108, 172] width 47 height 8
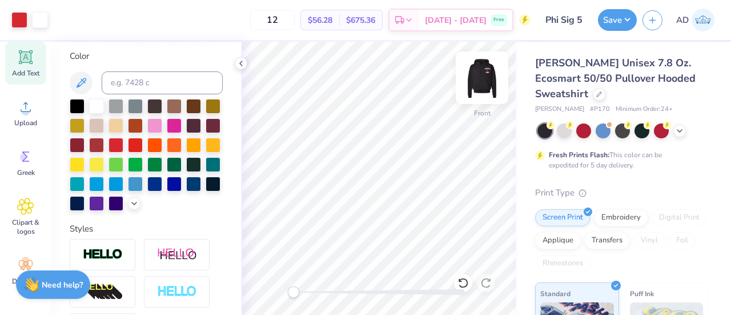
click at [488, 73] on img at bounding box center [482, 78] width 46 height 46
click at [487, 81] on img at bounding box center [482, 78] width 46 height 46
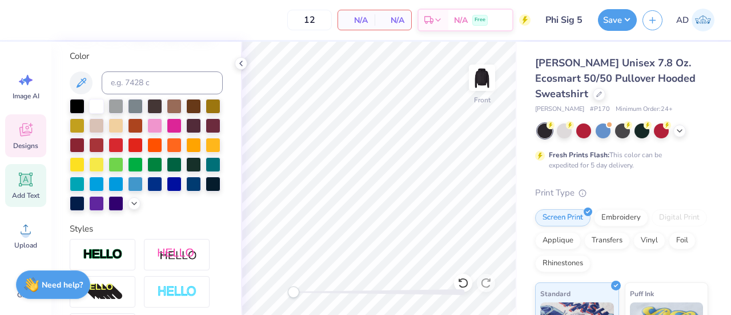
scroll to position [1, 0]
click at [26, 138] on div "Designs" at bounding box center [25, 135] width 41 height 43
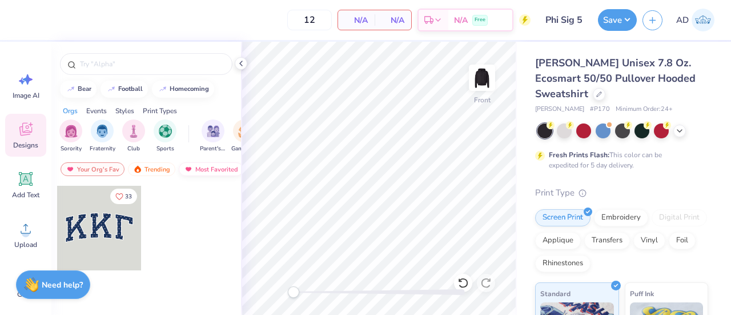
click at [194, 174] on div "Most Favorited" at bounding box center [211, 169] width 65 height 14
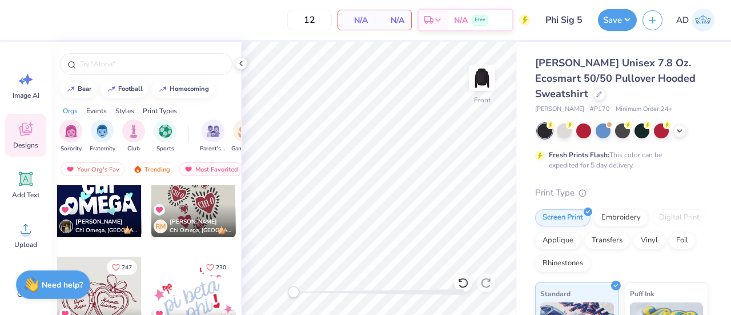
scroll to position [81, 0]
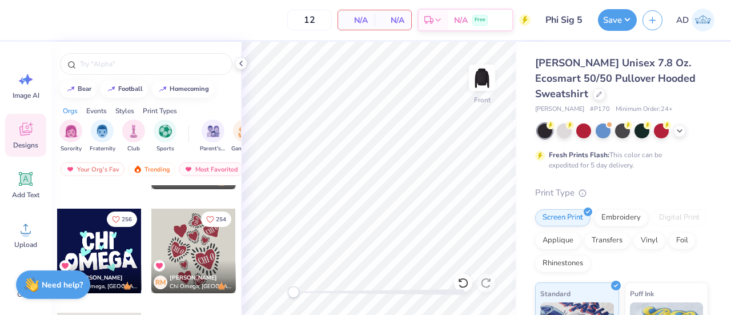
click at [97, 238] on div at bounding box center [99, 251] width 85 height 85
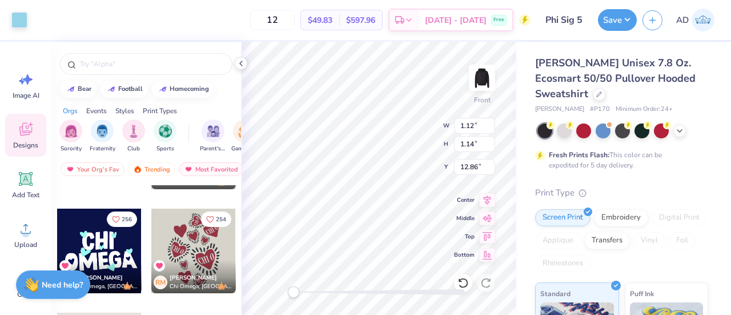
type input "4.90"
type input "2.98"
type input "12.90"
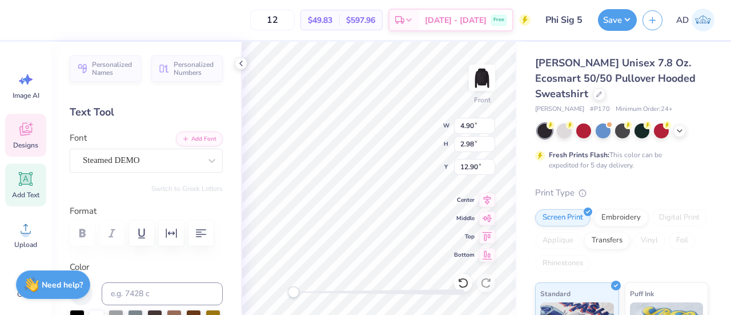
scroll to position [9, 1]
type textarea "PHI"
type textarea "SIGMA"
type input "0.94"
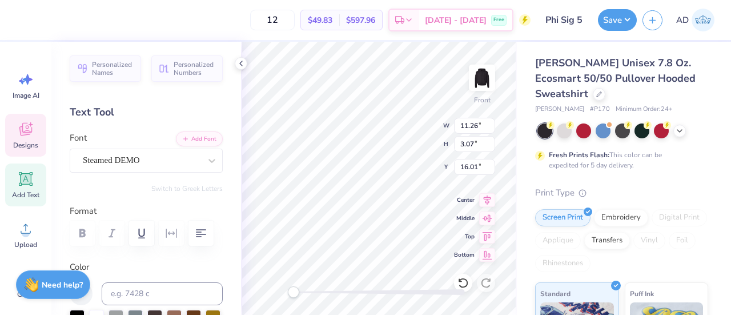
type input "0.96"
type input "17.17"
type input "1.12"
type input "1.14"
type input "12.86"
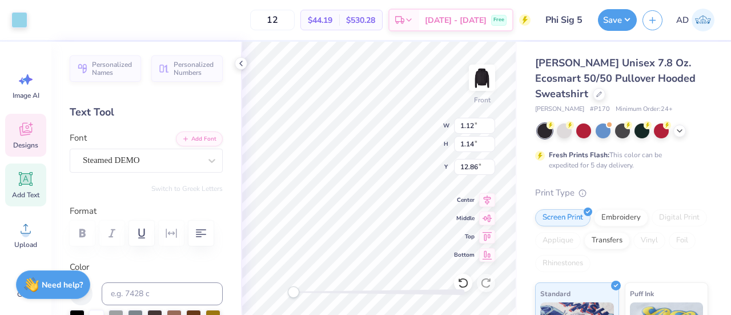
type input "0.92"
type input "0.98"
type input "17.51"
type input "0.87"
type input "0.84"
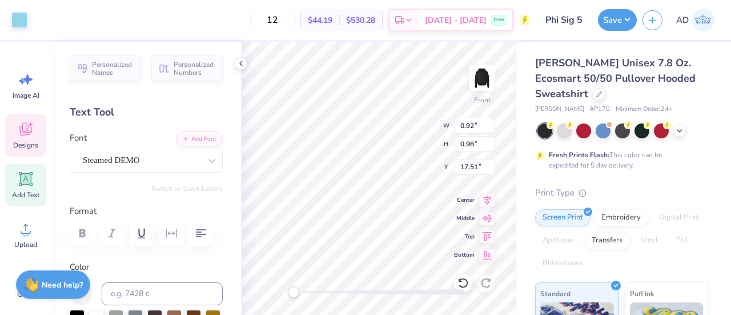
type input "15.02"
type input "1.21"
type input "17.93"
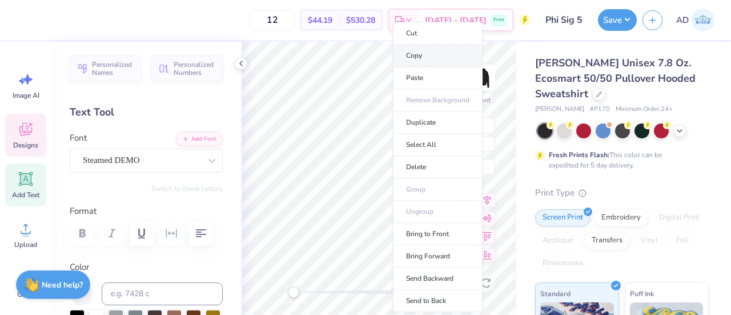
click at [410, 60] on li "Copy" at bounding box center [438, 56] width 90 height 22
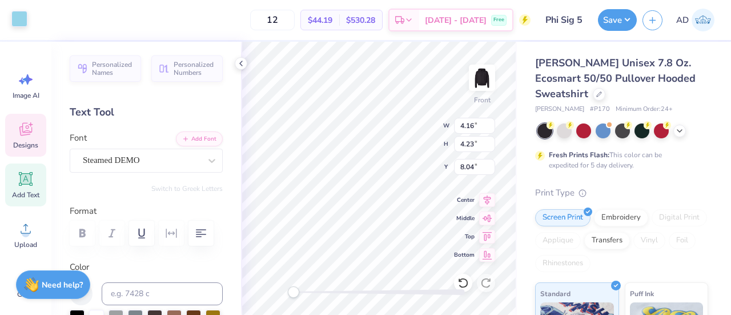
click at [13, 19] on div at bounding box center [19, 19] width 16 height 16
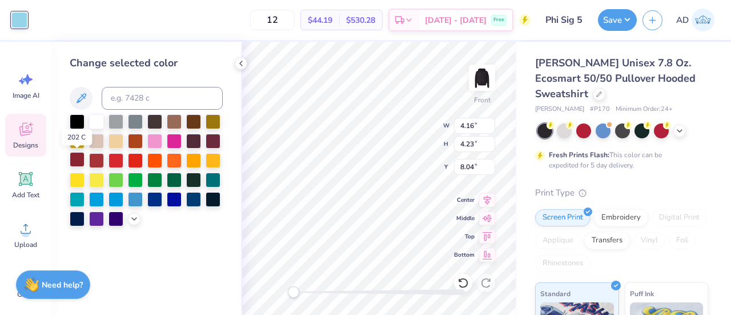
click at [78, 158] on div at bounding box center [77, 159] width 15 height 15
click at [77, 158] on div at bounding box center [77, 159] width 15 height 15
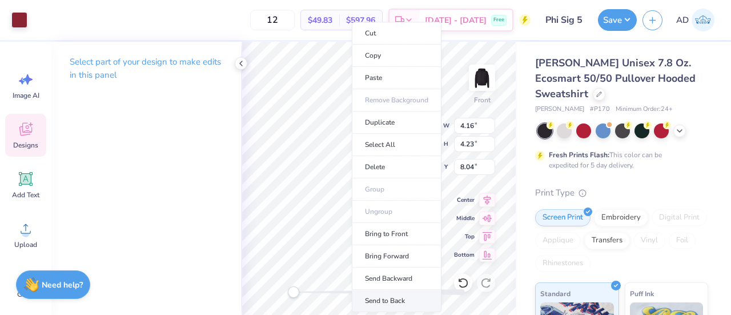
click at [379, 294] on li "Send to Back" at bounding box center [397, 301] width 90 height 22
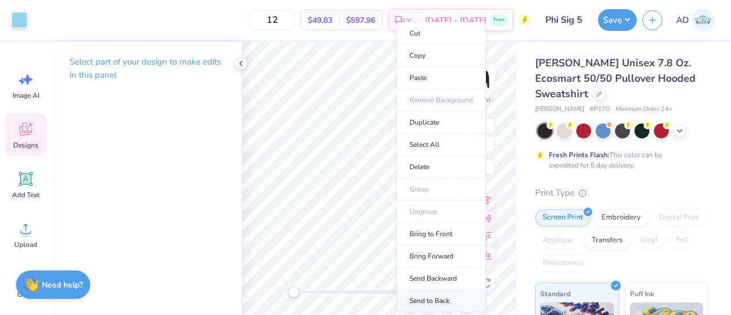
click at [427, 299] on li "Send to Back" at bounding box center [442, 301] width 90 height 22
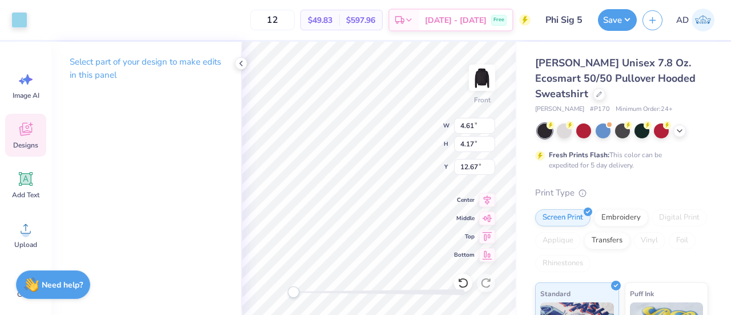
type input "12.67"
click at [418, 150] on div "Front W 4.61 4.61 " H 4.17 4.17 " Y 12.67 12.67 " Center Middle Top Bottom" at bounding box center [379, 178] width 276 height 273
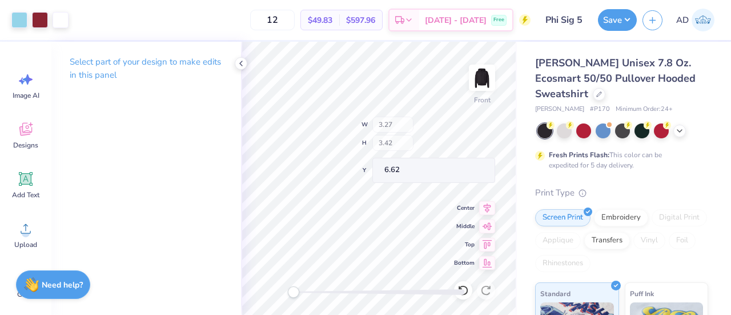
click at [391, 123] on div "Front W 3.27 H 3.42 Y 6.62 Center Middle Top Bottom" at bounding box center [379, 178] width 276 height 273
type input "2.56"
type input "2.50"
type input "21.49"
click at [16, 18] on div at bounding box center [19, 19] width 16 height 16
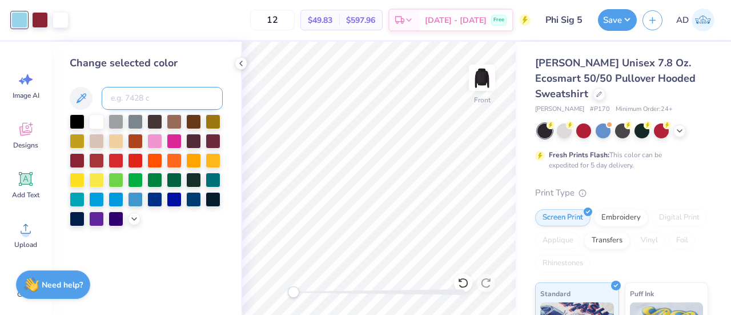
click at [125, 98] on input at bounding box center [162, 98] width 121 height 23
type input "202"
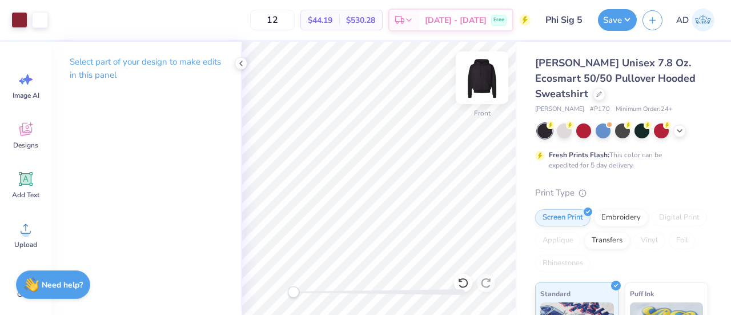
click at [485, 79] on img at bounding box center [482, 78] width 46 height 46
click at [485, 79] on img at bounding box center [482, 77] width 23 height 23
click at [486, 77] on img at bounding box center [482, 78] width 46 height 46
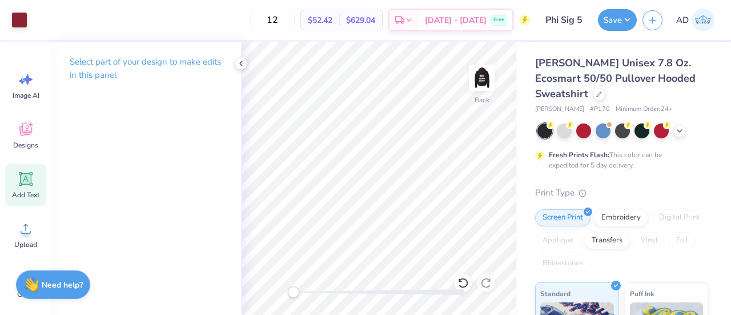
click at [24, 173] on icon at bounding box center [26, 179] width 14 height 14
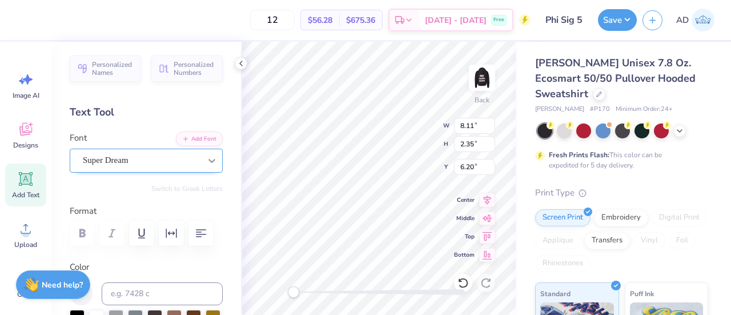
type textarea "PHI SIGMA SIGMA"
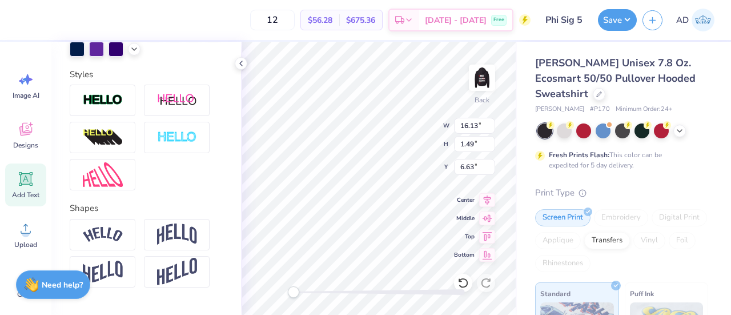
scroll to position [366, 0]
click at [171, 241] on div at bounding box center [177, 233] width 66 height 31
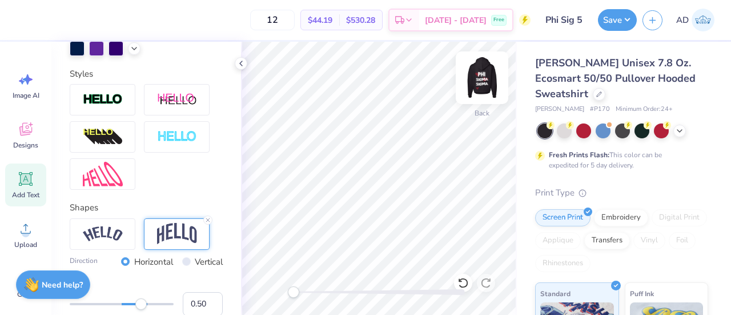
click at [479, 74] on img at bounding box center [482, 78] width 46 height 46
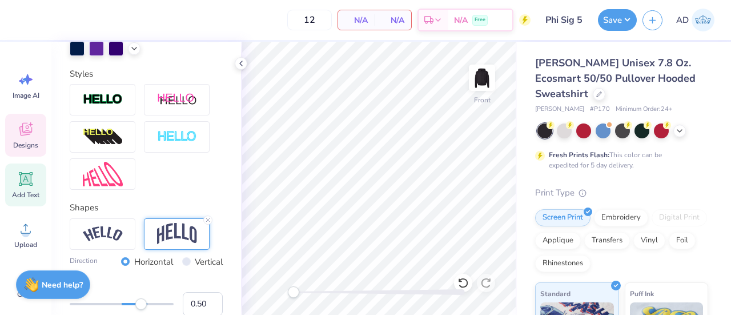
click at [34, 139] on div "Designs" at bounding box center [25, 135] width 41 height 43
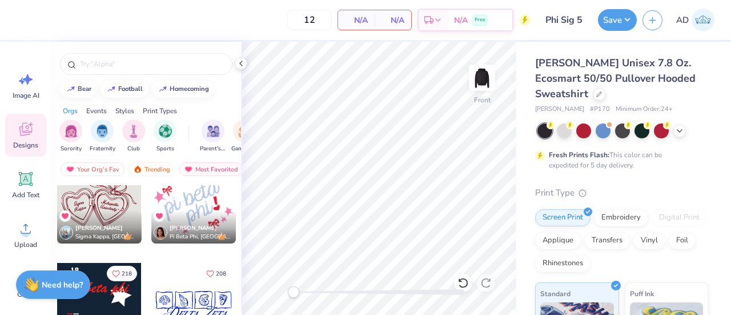
scroll to position [234, 0]
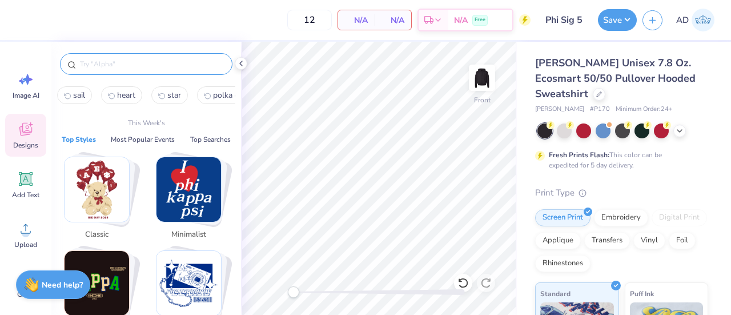
click at [136, 65] on input "text" at bounding box center [152, 63] width 146 height 11
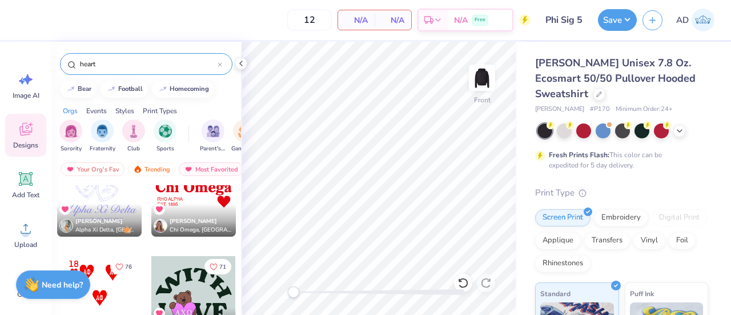
scroll to position [431, 0]
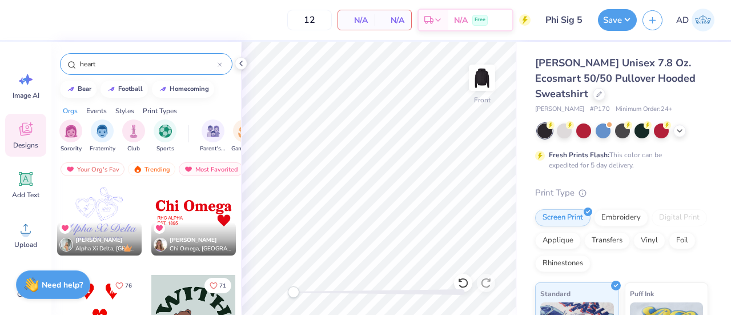
type input "heart"
click at [174, 238] on span "[PERSON_NAME]" at bounding box center [193, 240] width 47 height 8
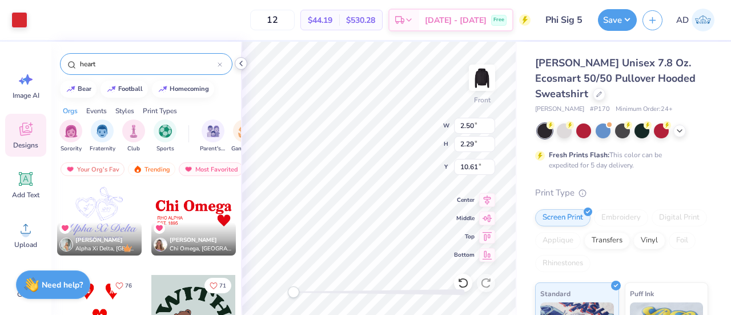
click at [240, 63] on polyline at bounding box center [241, 63] width 2 height 5
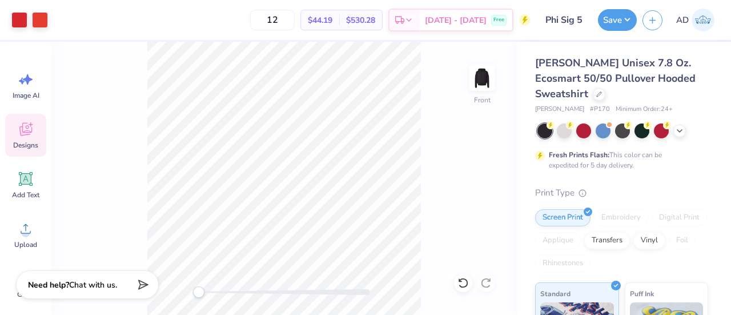
click at [22, 133] on icon at bounding box center [25, 130] width 11 height 9
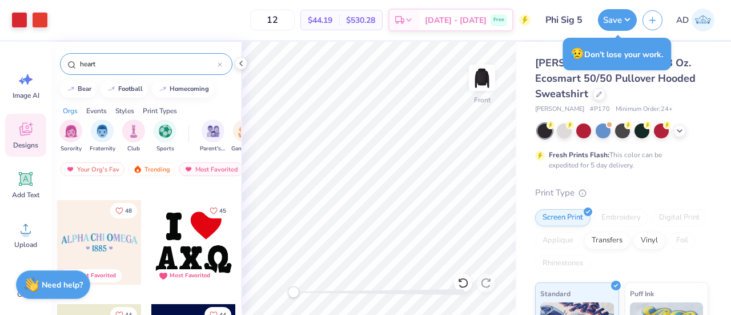
scroll to position [1326, 0]
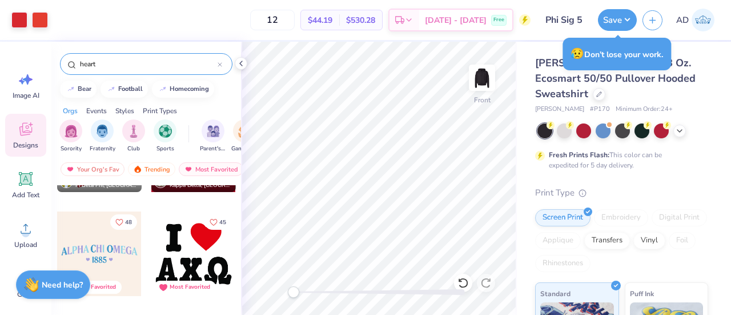
click at [195, 258] on div at bounding box center [193, 253] width 85 height 85
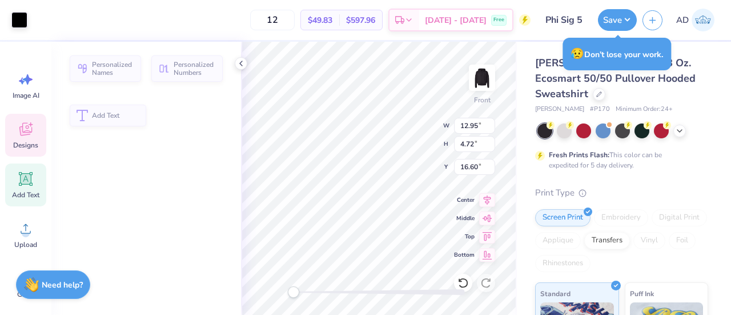
type input "4.72"
type input "16.60"
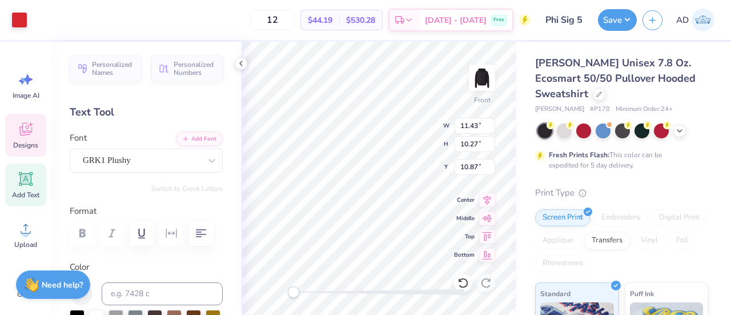
type input "11.43"
type input "10.27"
type input "10.87"
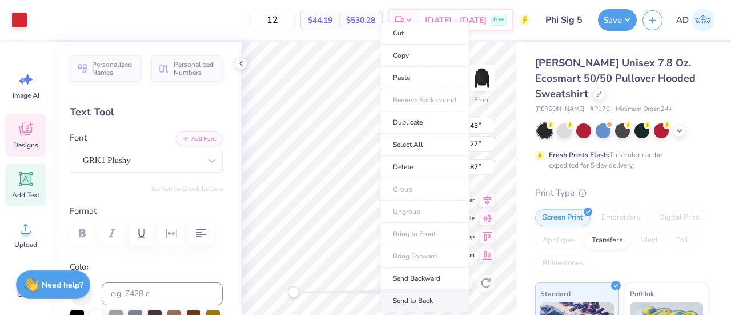
click at [408, 297] on li "Send to Back" at bounding box center [425, 301] width 90 height 22
type input "12.92"
type input "11.61"
type input "9.53"
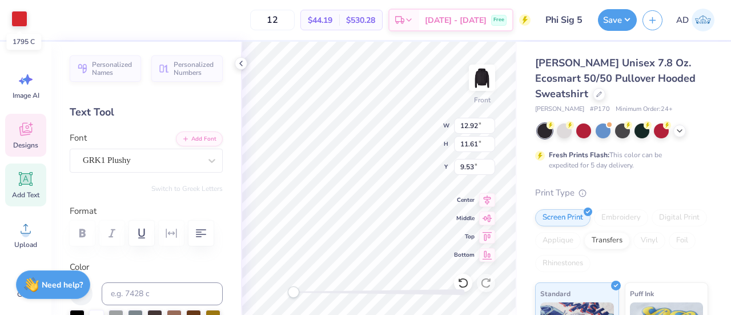
click at [19, 18] on div at bounding box center [19, 19] width 16 height 16
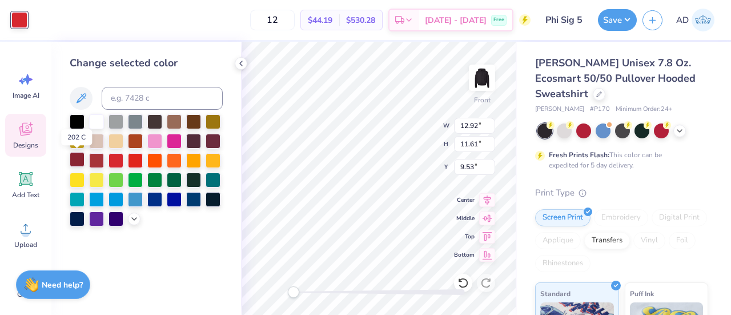
click at [78, 157] on div at bounding box center [77, 159] width 15 height 15
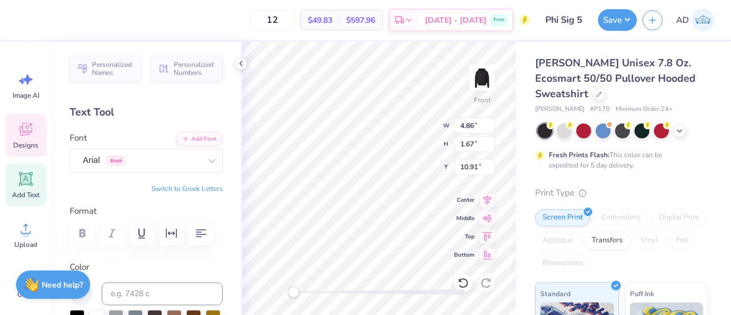
type input "14.73"
type input "2.72"
type input "7.79"
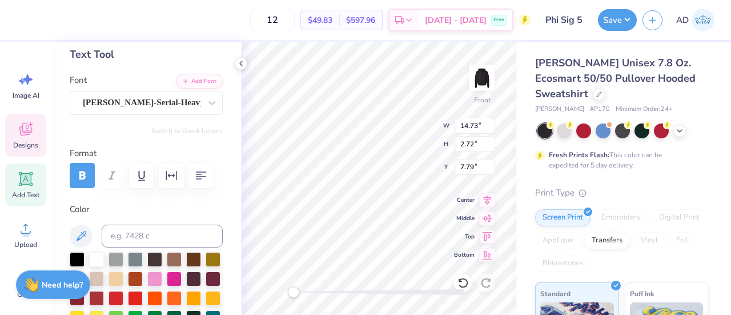
scroll to position [63, 0]
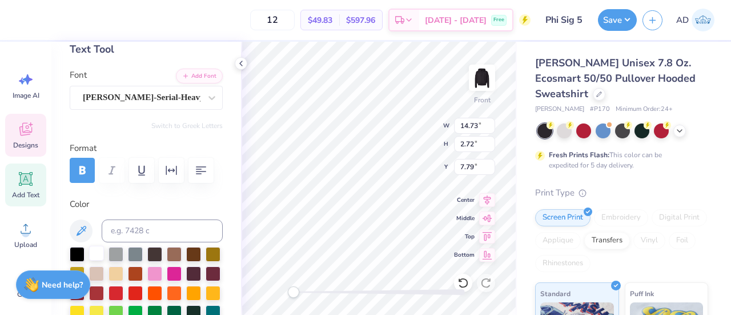
click at [90, 251] on div at bounding box center [96, 253] width 15 height 15
type textarea "Phi"
type textarea "Sigma"
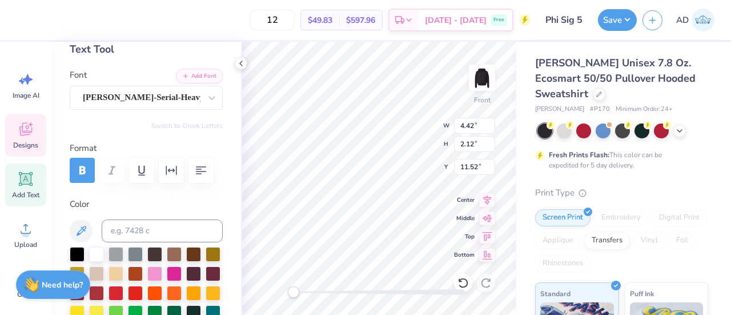
scroll to position [9, 2]
type input "13.97"
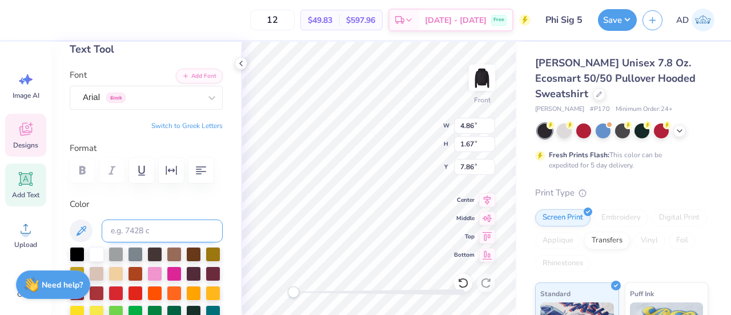
scroll to position [81, 0]
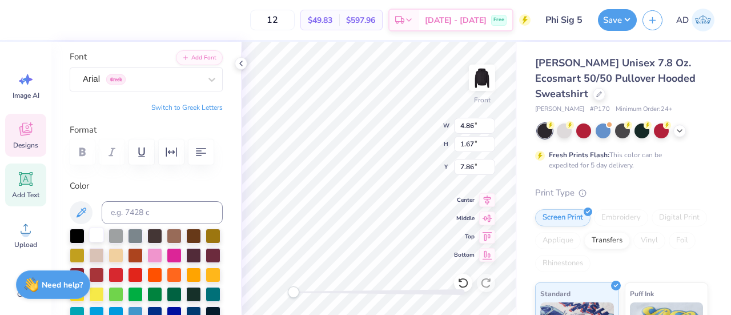
type textarea "DELTA XI"
click at [97, 232] on div at bounding box center [96, 234] width 15 height 15
click at [395, 122] on div "Front W 3.51 3.51 " H 0.62 0.62 " Y 8.39 8.39 " Center Middle Top Bottom" at bounding box center [379, 178] width 276 height 273
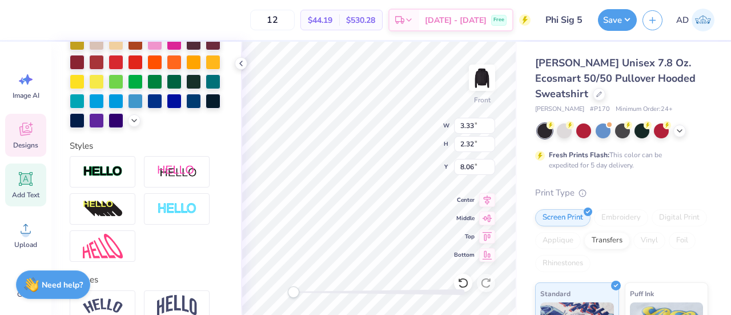
scroll to position [350, 0]
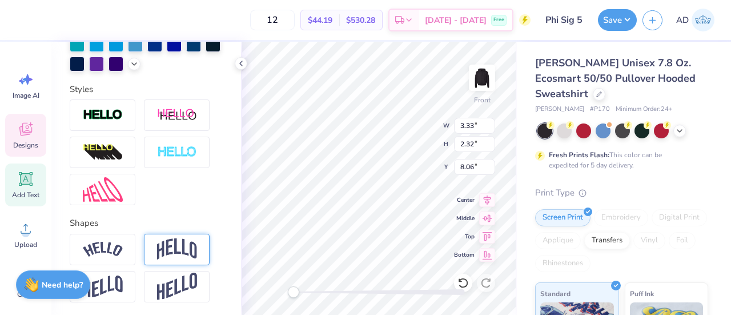
click at [176, 260] on img at bounding box center [177, 249] width 40 height 22
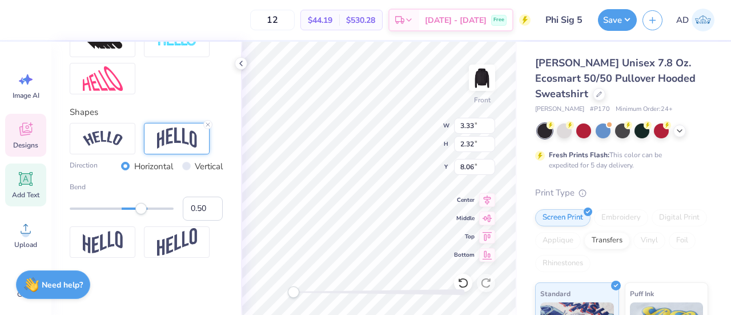
scroll to position [479, 0]
type input "0.28"
drag, startPoint x: 142, startPoint y: 212, endPoint x: 131, endPoint y: 212, distance: 10.9
click at [131, 212] on div "Accessibility label" at bounding box center [130, 208] width 11 height 11
click at [399, 122] on div "Front W 3.31 3.31 " H 2.35 2.35 " Y 8.10 8.10 " Center Middle Top Bottom" at bounding box center [379, 178] width 276 height 273
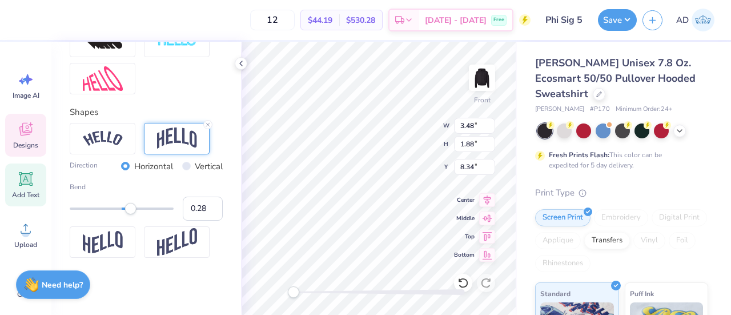
click at [407, 126] on div "Front W 3.48 3.48 " H 1.88 1.88 " Y 8.34 8.34 " Center Middle Top Bottom" at bounding box center [379, 178] width 276 height 273
click at [410, 127] on div "Front W 3.25 3.25 " H 2.47 2.47 " Y 8.84 8.84 " Center Middle Top Bottom" at bounding box center [379, 178] width 276 height 273
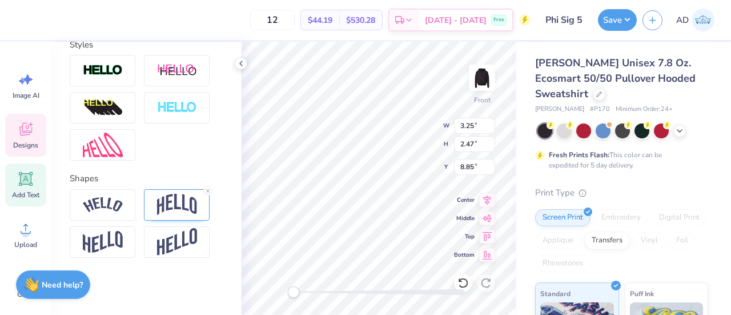
scroll to position [9, 2]
type textarea "X"
type textarea "ONCE< ALWAYS"
type textarea "ONCE, ALWAYS"
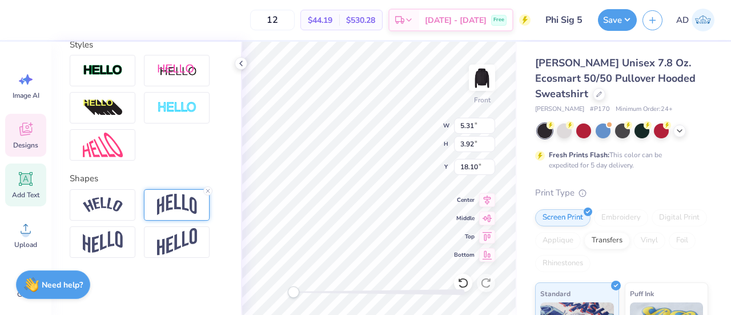
click at [175, 203] on img at bounding box center [177, 205] width 40 height 22
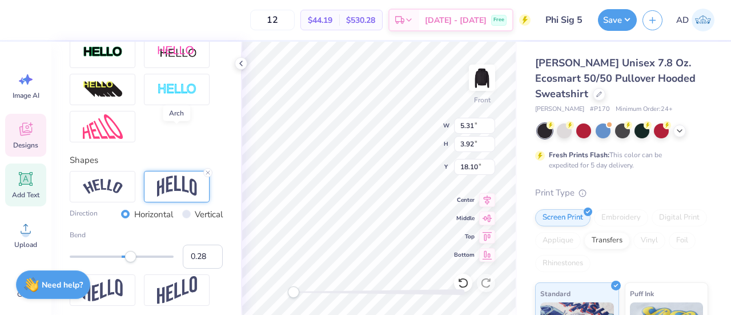
scroll to position [479, 0]
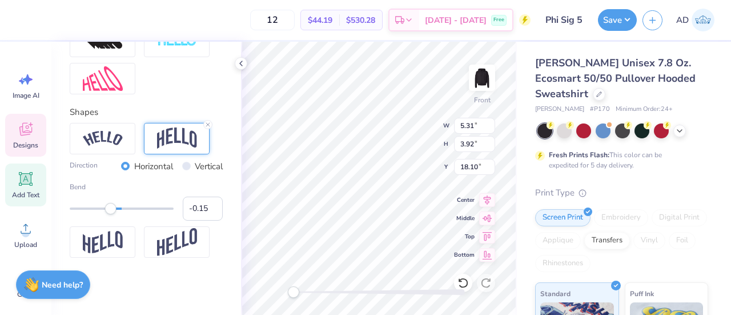
type input "-0.16"
drag, startPoint x: 131, startPoint y: 211, endPoint x: 110, endPoint y: 214, distance: 21.9
click at [110, 214] on div "Accessibility label" at bounding box center [110, 208] width 11 height 11
click at [208, 211] on input "-0.17" at bounding box center [203, 209] width 40 height 24
click at [203, 204] on input "-0.16" at bounding box center [203, 209] width 40 height 24
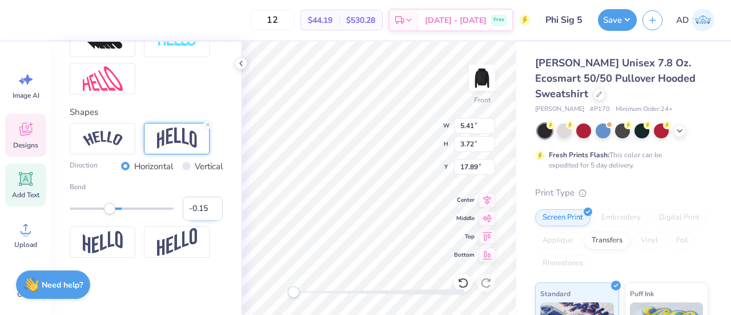
click at [203, 204] on input "-0.15" at bounding box center [203, 209] width 40 height 24
type input "-0.14"
click at [203, 204] on input "-0.14" at bounding box center [203, 209] width 40 height 24
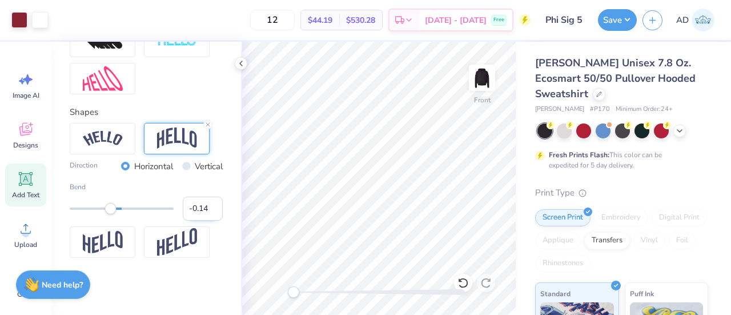
click at [197, 211] on input "-0.14" at bounding box center [203, 209] width 40 height 24
click at [203, 205] on input "-0.13" at bounding box center [203, 209] width 40 height 24
click at [203, 205] on input "-0.12" at bounding box center [203, 209] width 40 height 24
type input "-0.11"
click at [203, 205] on input "-0.11" at bounding box center [203, 209] width 40 height 24
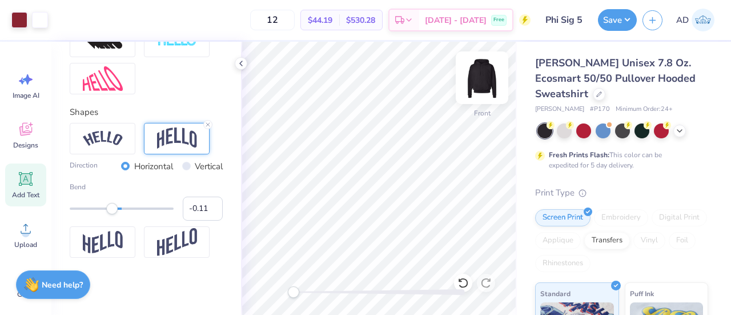
click at [482, 77] on img at bounding box center [482, 78] width 46 height 46
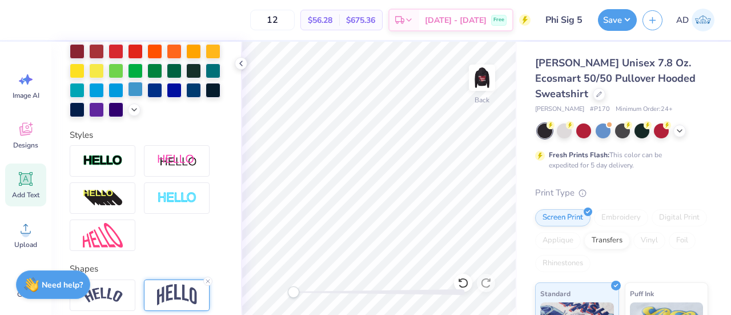
scroll to position [234, 0]
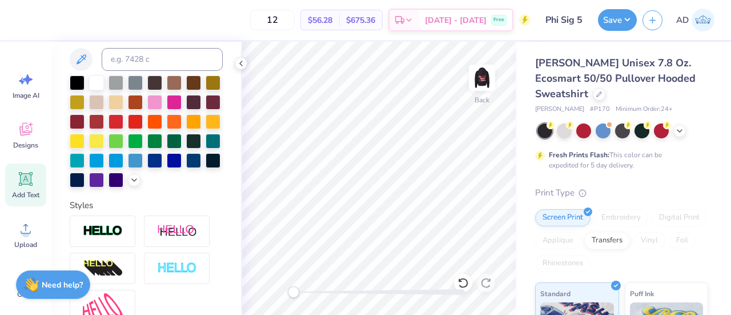
click at [23, 174] on icon at bounding box center [26, 179] width 11 height 11
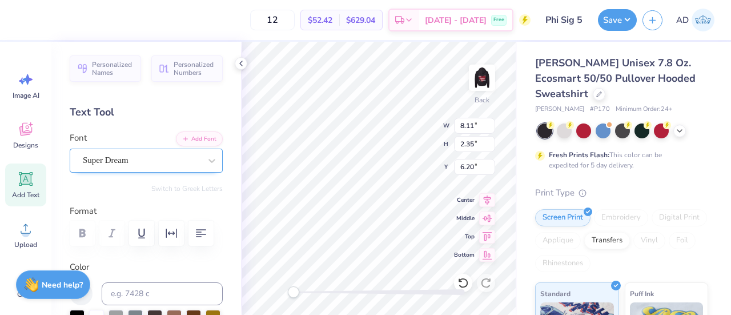
click at [139, 154] on div "Super Dream" at bounding box center [142, 160] width 120 height 18
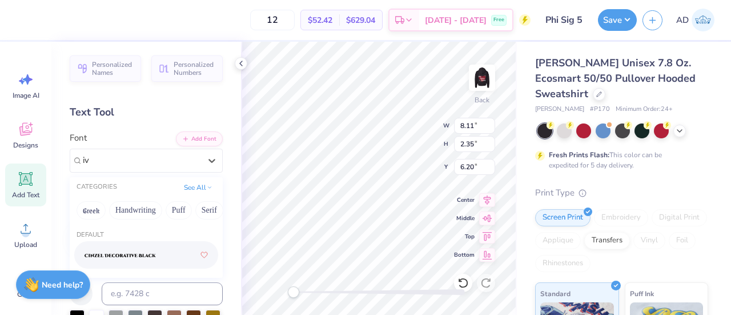
type input "ivy"
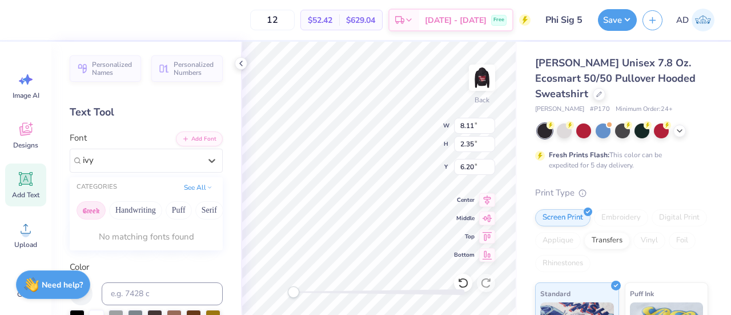
click at [90, 207] on button "Greek" at bounding box center [91, 210] width 29 height 18
click at [111, 166] on div at bounding box center [142, 160] width 120 height 18
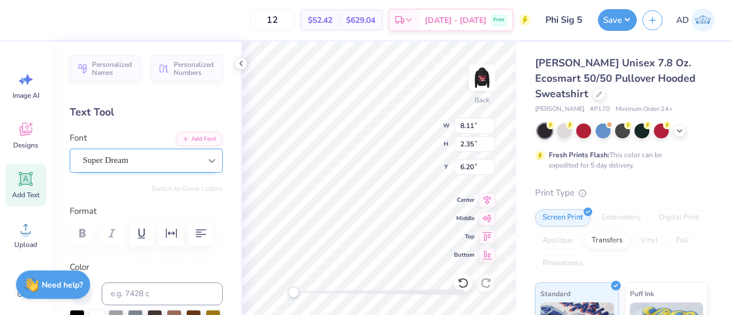
scroll to position [9, 1]
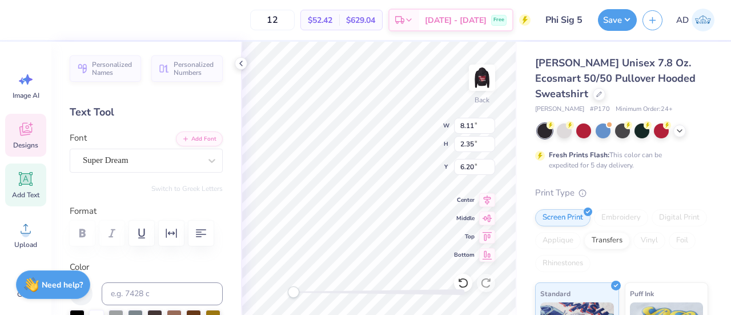
click at [18, 130] on icon at bounding box center [25, 129] width 17 height 17
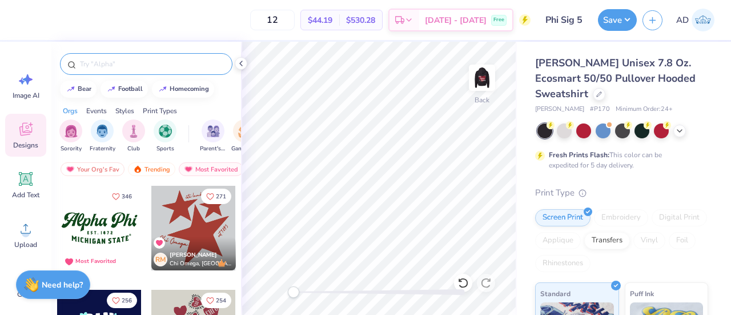
click at [119, 58] on input "text" at bounding box center [152, 63] width 146 height 11
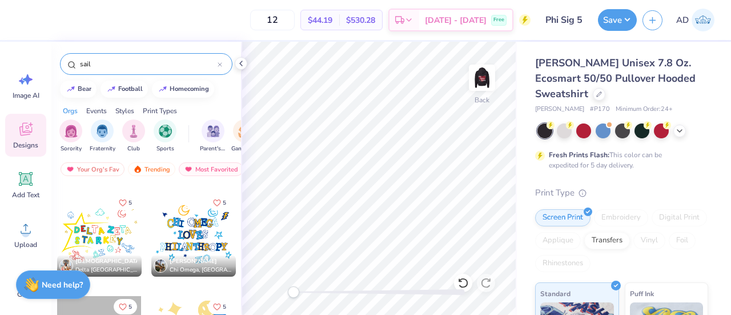
scroll to position [2584, 0]
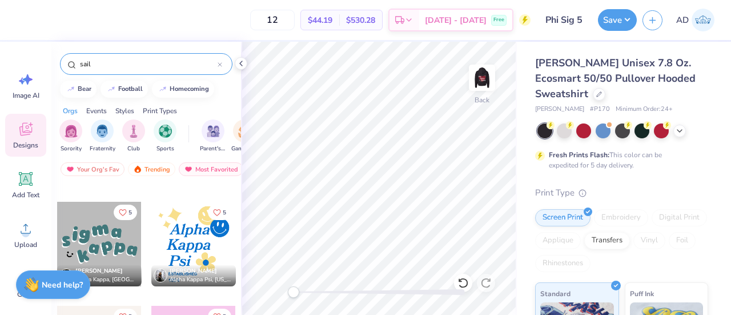
click at [107, 59] on input "sail" at bounding box center [148, 63] width 139 height 11
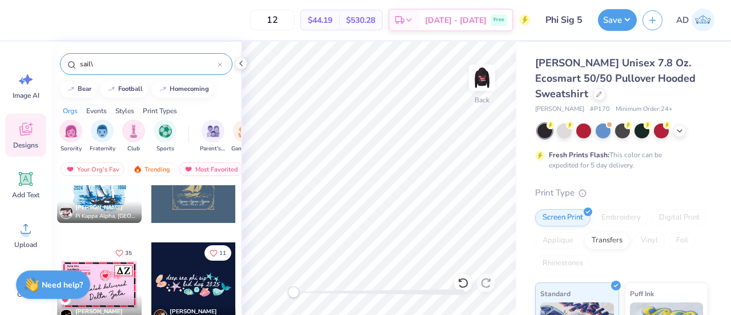
scroll to position [0, 0]
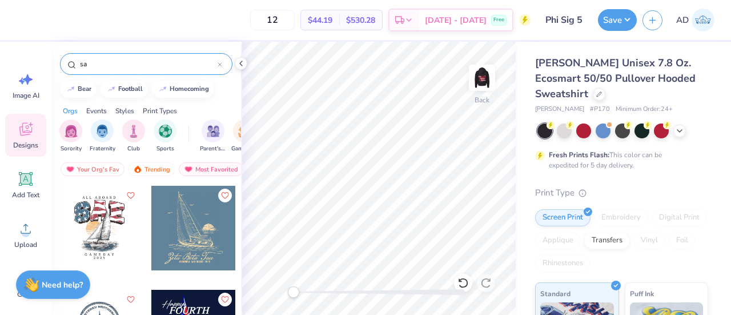
type input "s"
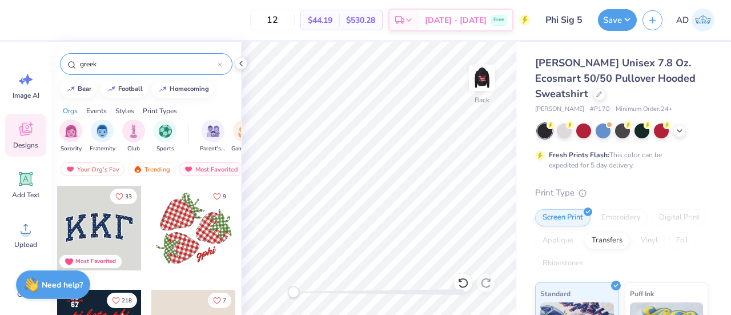
type input "greek"
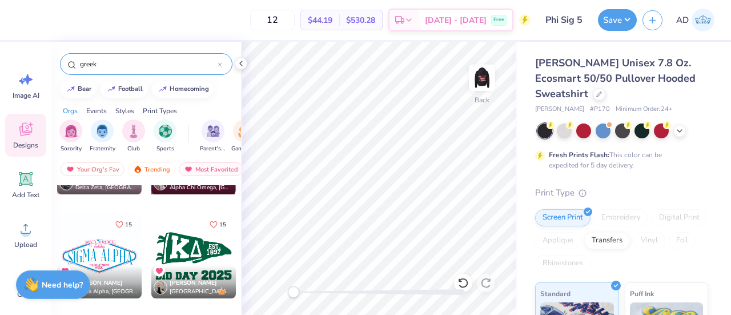
scroll to position [3109, 0]
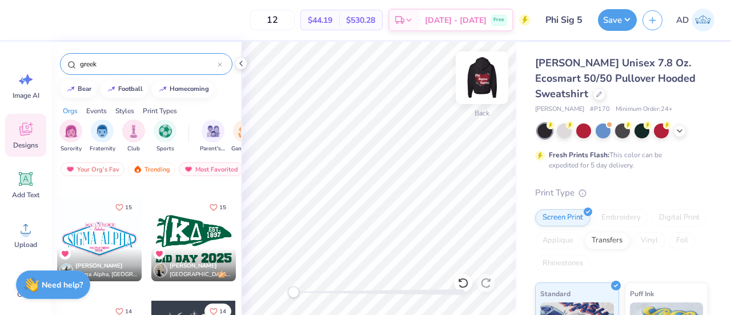
click at [483, 81] on img at bounding box center [482, 78] width 46 height 46
click at [483, 81] on img at bounding box center [482, 77] width 23 height 23
click at [611, 17] on button "Save" at bounding box center [617, 18] width 39 height 22
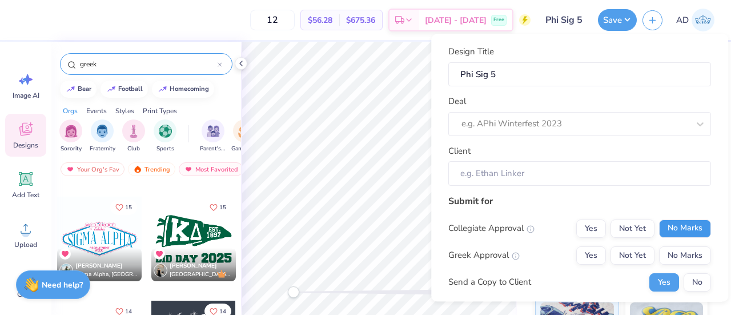
click at [664, 230] on button "No Marks" at bounding box center [685, 228] width 52 height 18
click at [581, 255] on button "Yes" at bounding box center [592, 255] width 30 height 18
type input "$56.28"
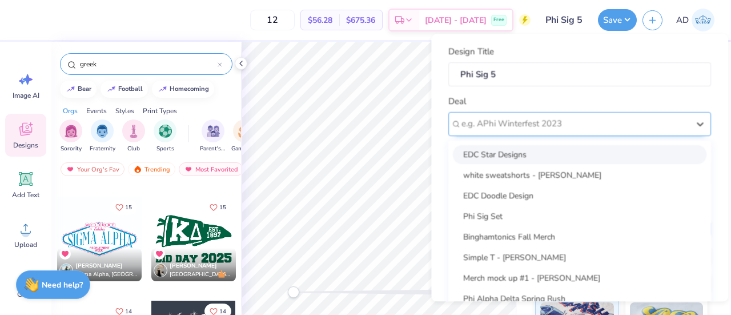
click at [533, 133] on div "e.g. APhi Winterfest 2023" at bounding box center [580, 124] width 263 height 24
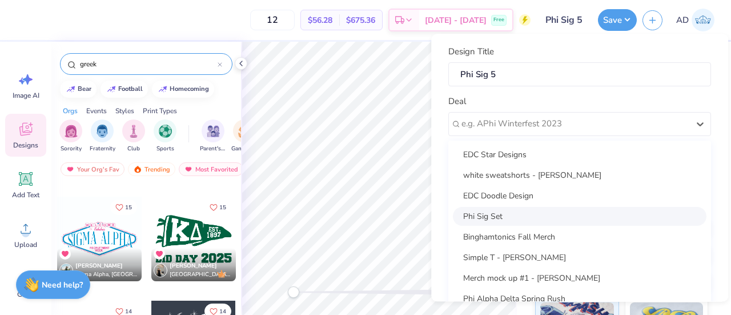
click at [491, 217] on div "Phi Sig Set" at bounding box center [580, 216] width 254 height 19
type input "[PERSON_NAME]"
type input "$65.74"
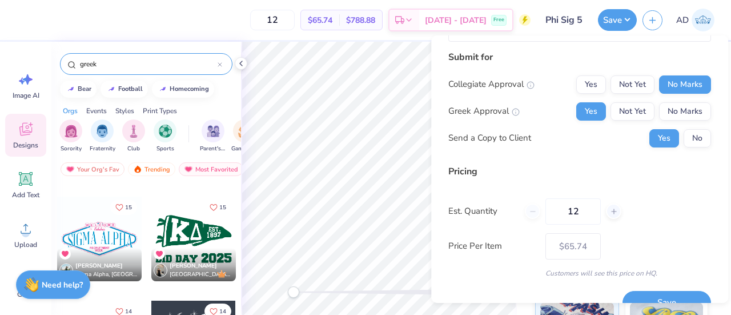
scroll to position [167, 0]
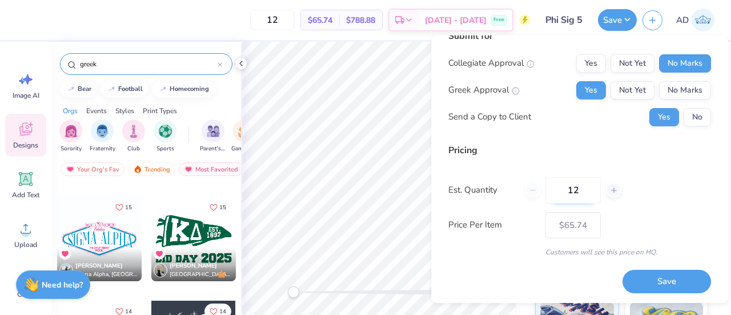
click at [585, 191] on input "12" at bounding box center [573, 190] width 55 height 26
type input "1"
type input "99"
type input "$33.57"
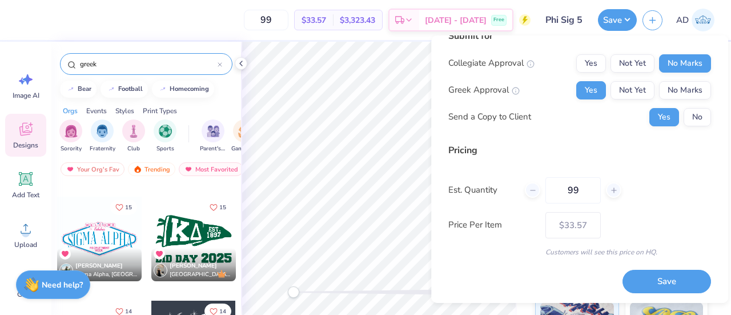
type input "99"
click at [651, 214] on div "Price Per Item $33.57" at bounding box center [580, 225] width 263 height 26
click at [655, 276] on button "Save" at bounding box center [667, 281] width 89 height 23
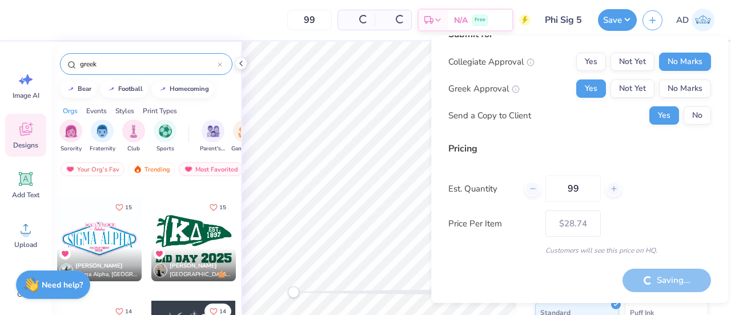
scroll to position [18, 0]
type input "$33.57"
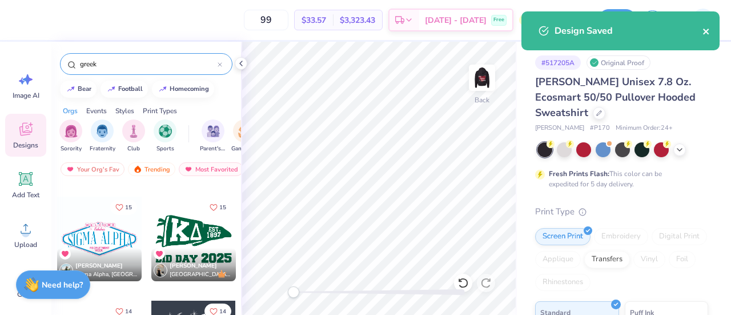
click at [707, 32] on div "Design Saved" at bounding box center [621, 30] width 198 height 39
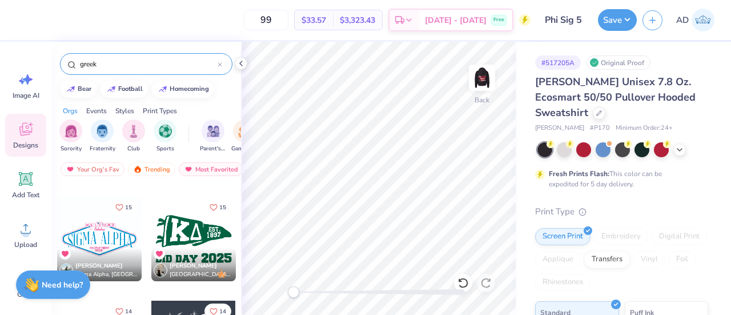
click at [655, 19] on div "99 $33.57 Per Item $3,323.43 Total Est. Delivery [DATE] - [DATE] Free Design Ti…" at bounding box center [365, 157] width 731 height 315
click at [648, 21] on icon "button" at bounding box center [653, 19] width 10 height 10
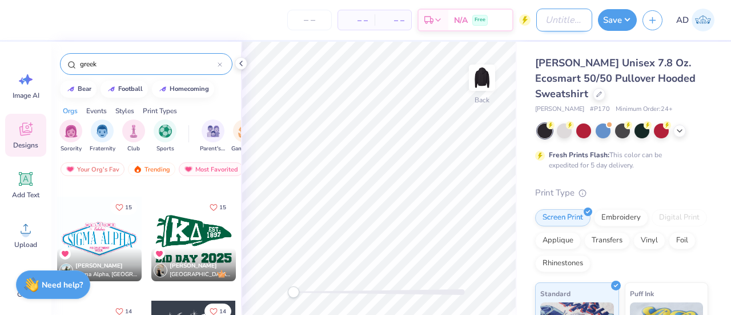
click at [559, 25] on input "Design Title" at bounding box center [565, 20] width 56 height 23
type input "Phi Sig 6"
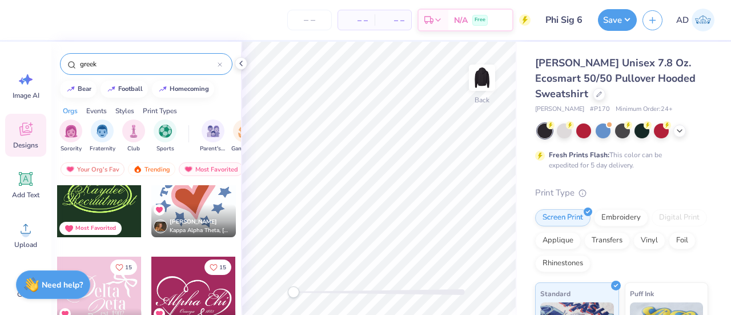
scroll to position [2942, 0]
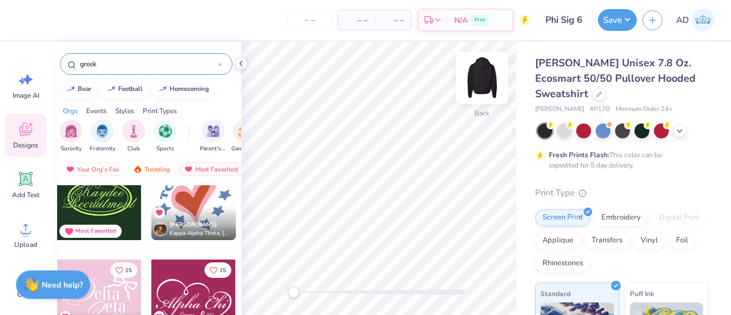
click at [478, 81] on img at bounding box center [482, 78] width 46 height 46
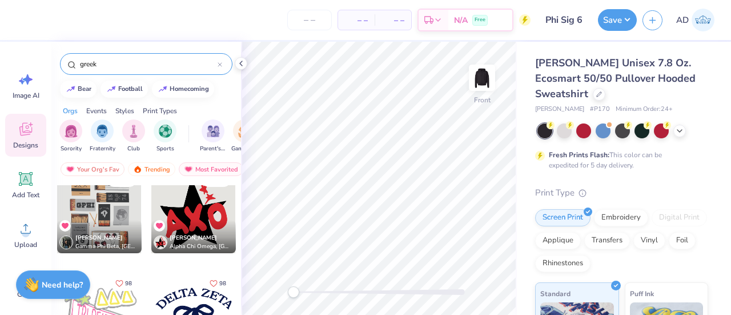
scroll to position [0, 0]
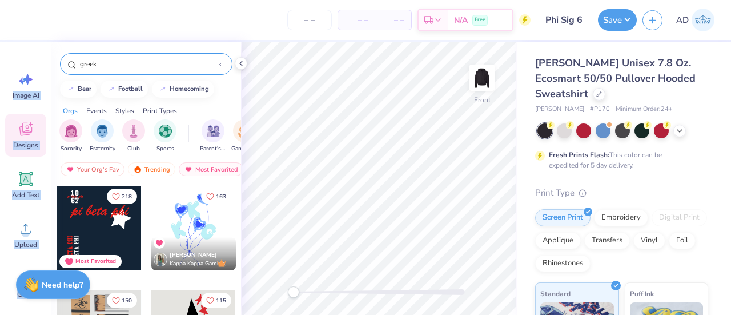
drag, startPoint x: 122, startPoint y: 58, endPoint x: 5, endPoint y: 53, distance: 117.2
click at [5, 53] on div "– – Per Item – – Total Est. Delivery N/A Free Design Title Phi Sig 6 Save AD Im…" at bounding box center [365, 157] width 731 height 315
click at [99, 74] on div "greek" at bounding box center [146, 64] width 173 height 22
drag, startPoint x: 103, startPoint y: 69, endPoint x: 49, endPoint y: 58, distance: 55.4
click at [49, 58] on div "– – Per Item – – Total Est. Delivery N/A Free Design Title Phi Sig 6 Save AD Im…" at bounding box center [365, 157] width 731 height 315
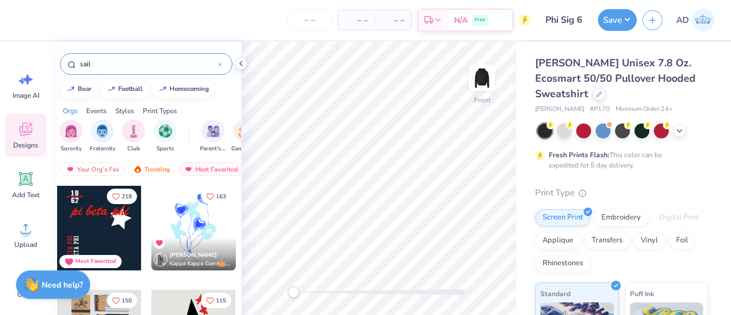
type input "sail"
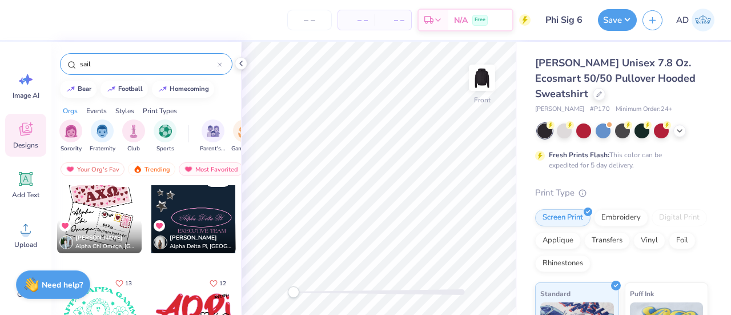
scroll to position [537, 0]
click at [193, 219] on div at bounding box center [193, 211] width 85 height 85
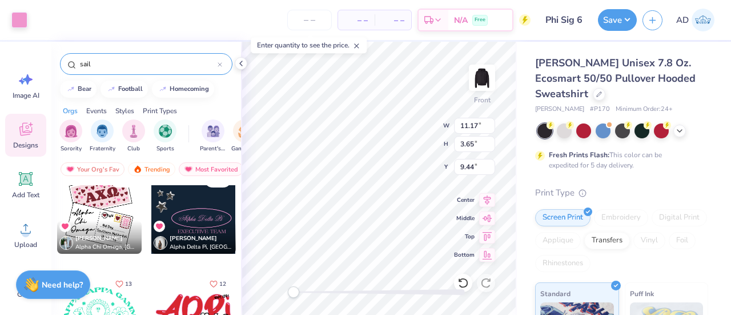
type input "9.44"
click at [459, 281] on icon at bounding box center [460, 280] width 2 height 2
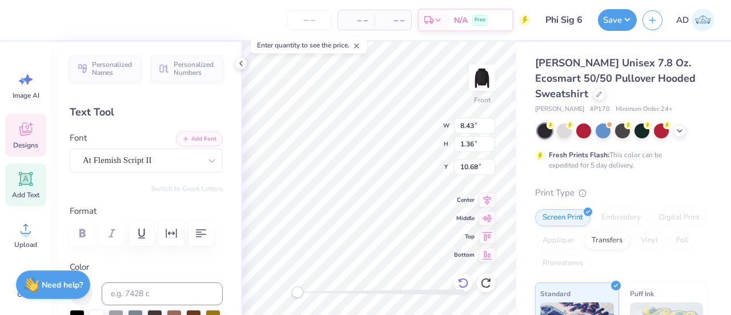
scroll to position [9, 2]
type textarea "P"
type textarea "Phi Sigma Sigma"
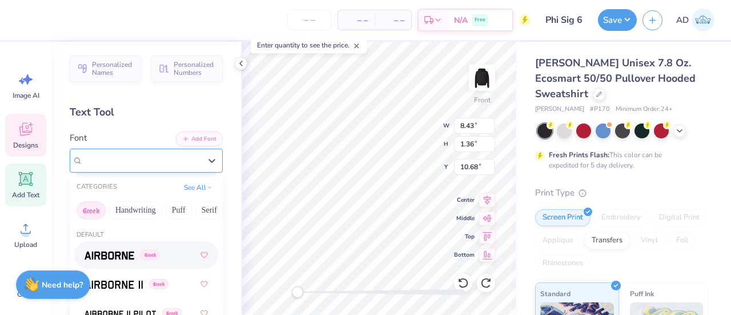
click at [145, 158] on div "At Flemish Script II" at bounding box center [142, 160] width 120 height 18
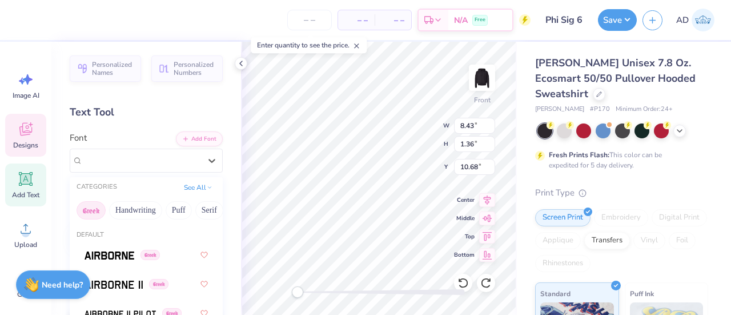
scroll to position [1, 0]
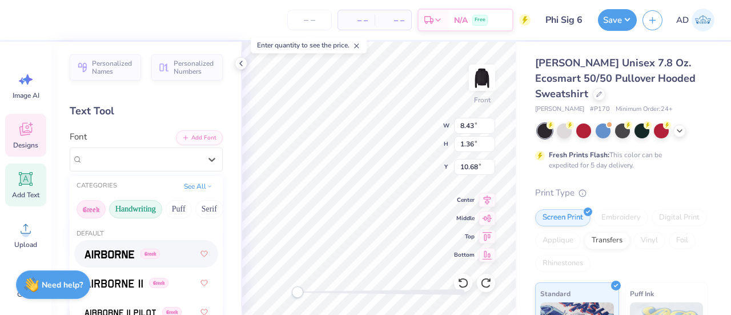
click at [137, 201] on button "Handwriting" at bounding box center [135, 209] width 53 height 18
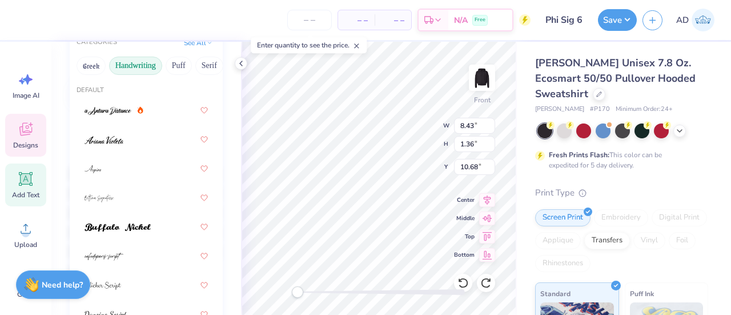
scroll to position [146, 0]
click at [107, 139] on img at bounding box center [104, 139] width 39 height 8
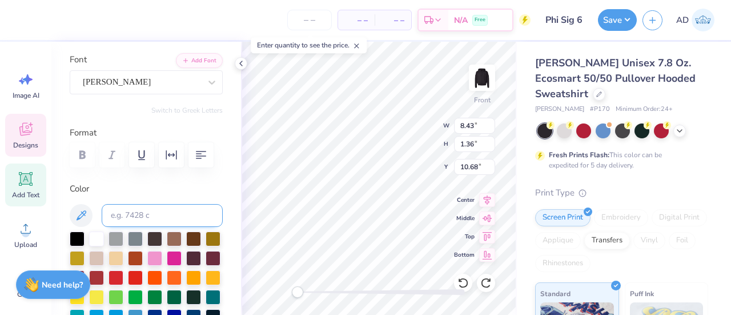
scroll to position [79, 0]
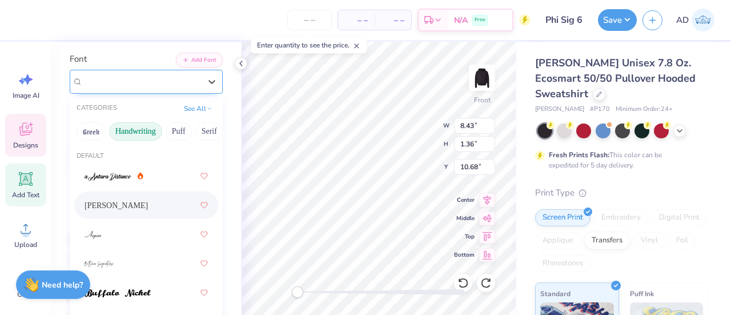
click at [120, 78] on div "[PERSON_NAME]" at bounding box center [142, 82] width 120 height 18
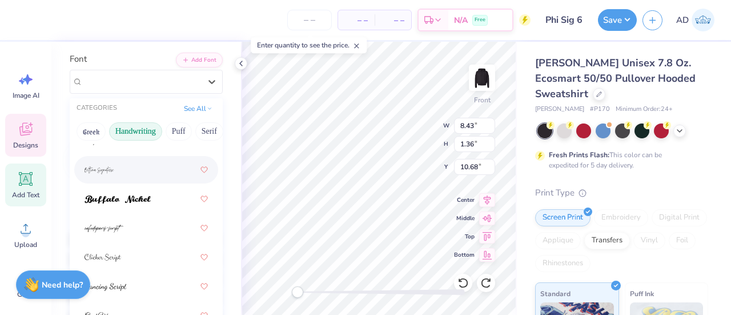
scroll to position [126, 0]
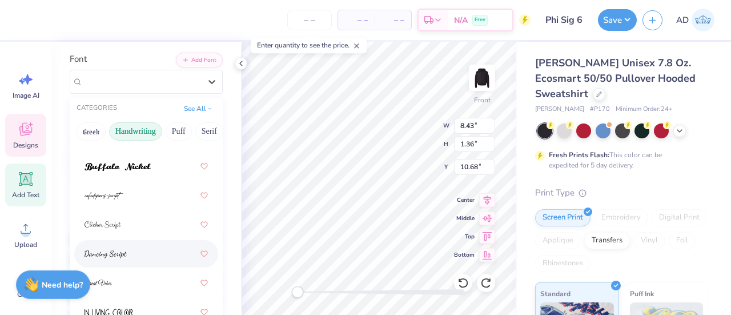
click at [111, 253] on img at bounding box center [106, 254] width 42 height 8
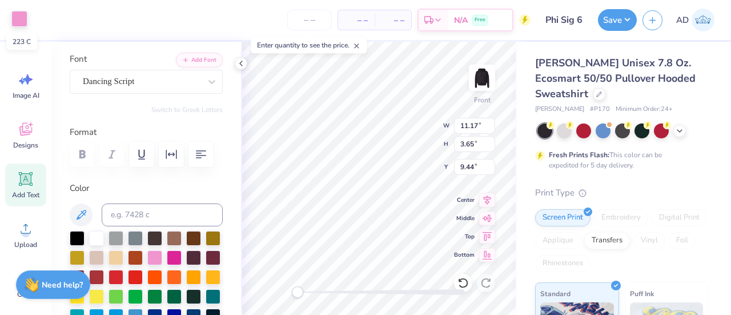
click at [16, 18] on div at bounding box center [19, 19] width 16 height 16
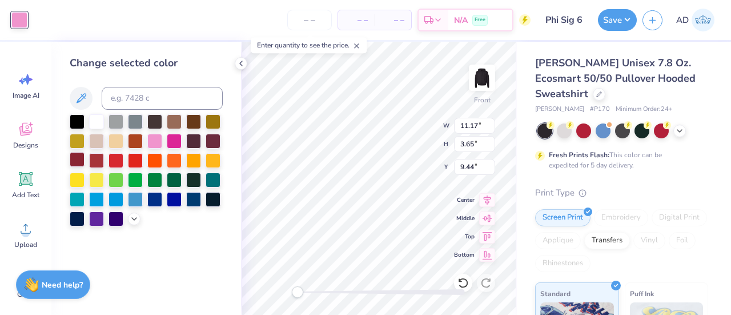
click at [75, 160] on div at bounding box center [77, 159] width 15 height 15
